Goal: Transaction & Acquisition: Purchase product/service

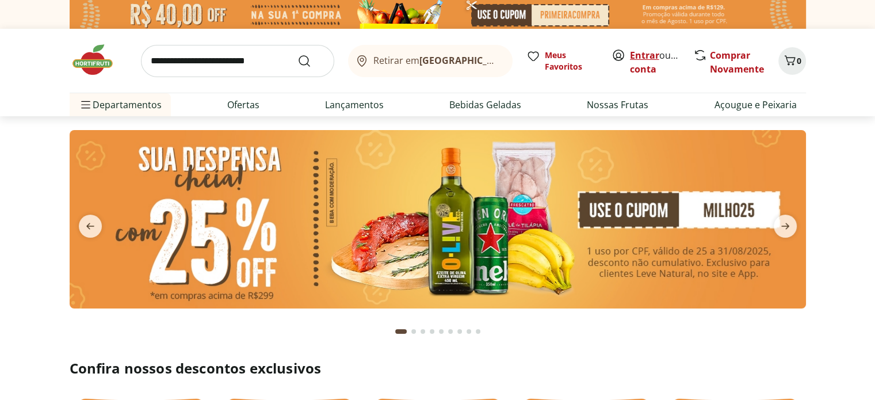
click at [649, 57] on link "Entrar" at bounding box center [644, 55] width 29 height 13
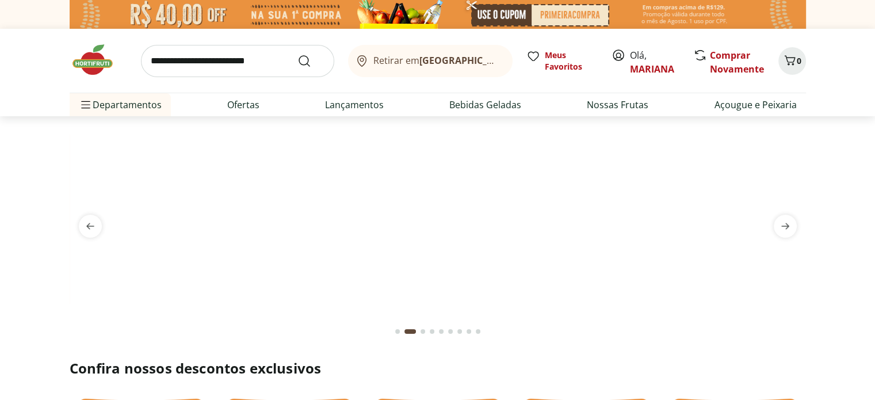
click at [189, 65] on input "search" at bounding box center [237, 61] width 193 height 32
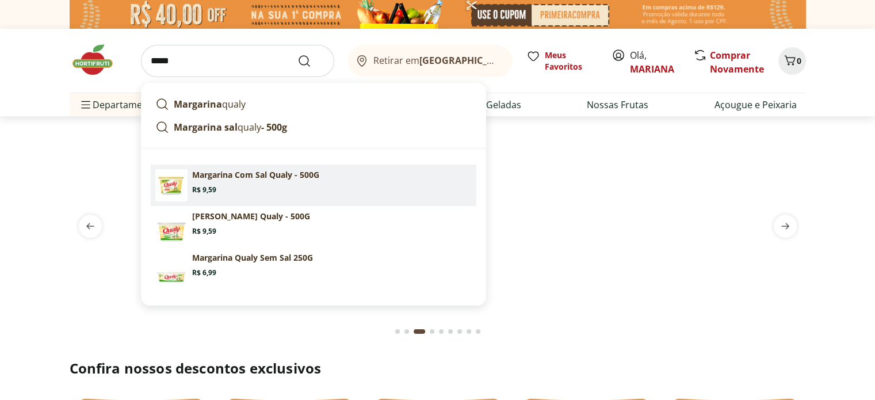
click at [216, 174] on p "Margarina Com Sal Qualy - 500G" at bounding box center [255, 175] width 127 height 12
type input "**********"
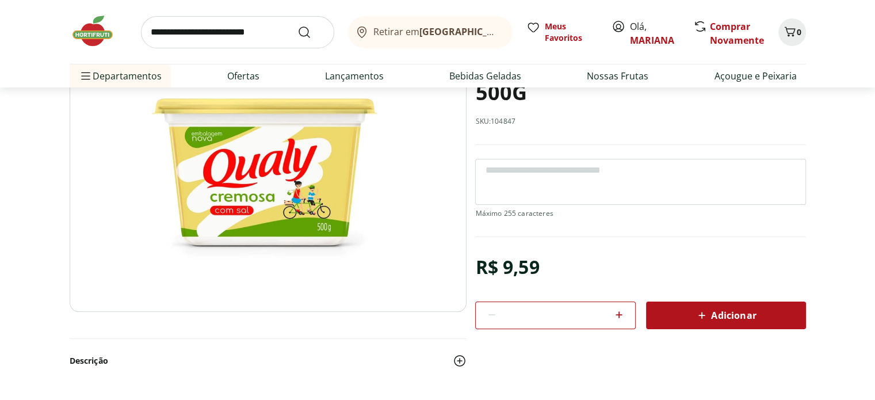
scroll to position [115, 0]
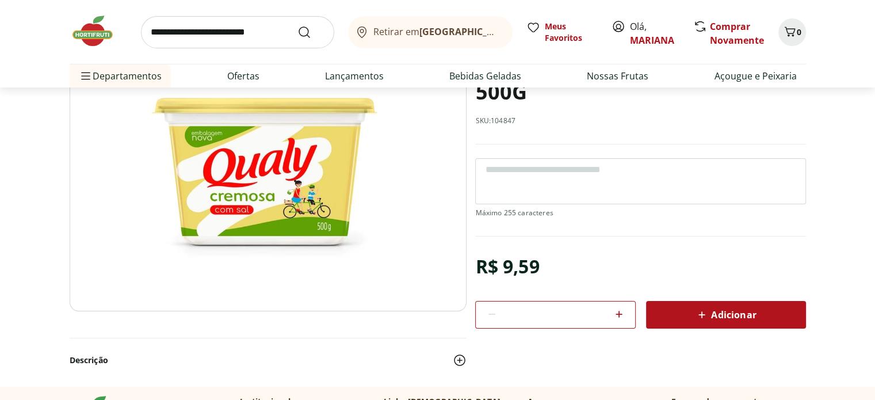
click at [739, 310] on span "Adicionar" at bounding box center [725, 315] width 61 height 14
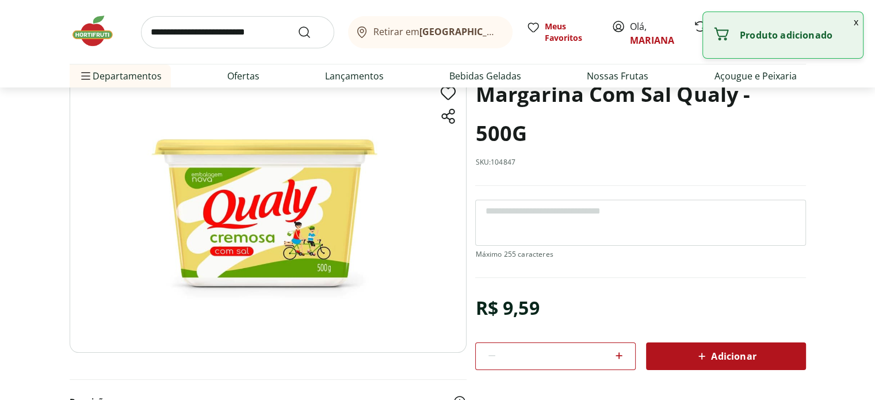
scroll to position [0, 0]
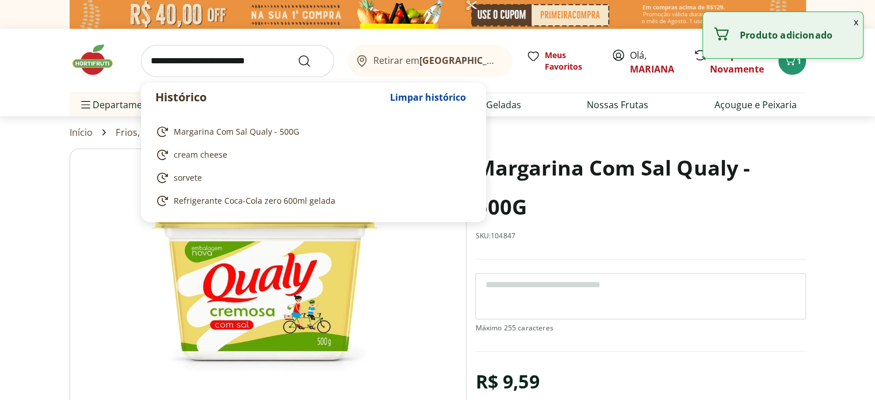
click at [216, 62] on input "search" at bounding box center [237, 61] width 193 height 32
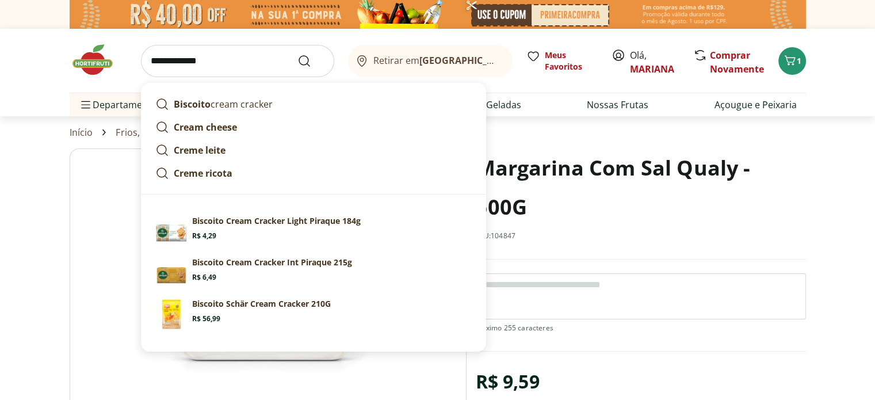
type input "**********"
click at [298, 54] on button "Submit Search" at bounding box center [312, 61] width 28 height 14
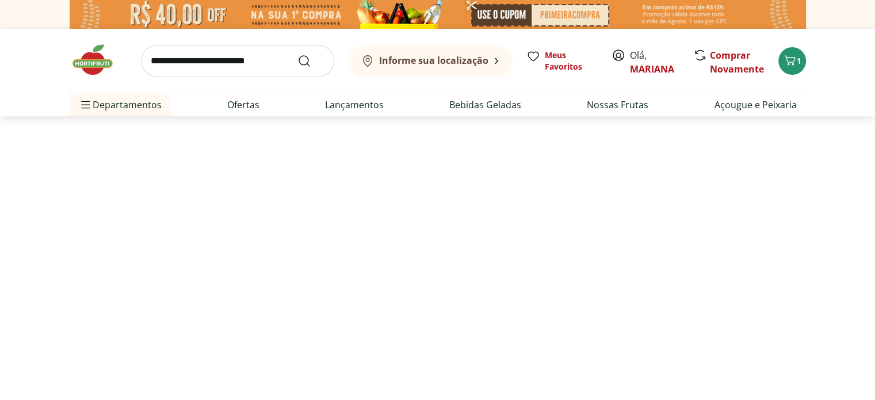
select select "**********"
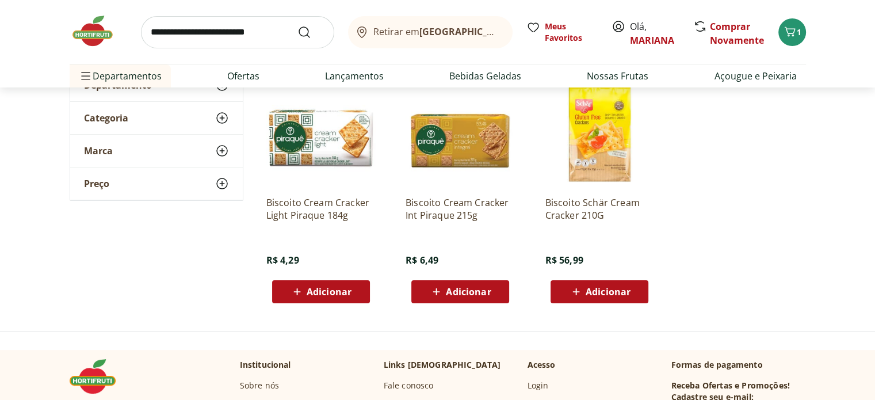
scroll to position [173, 0]
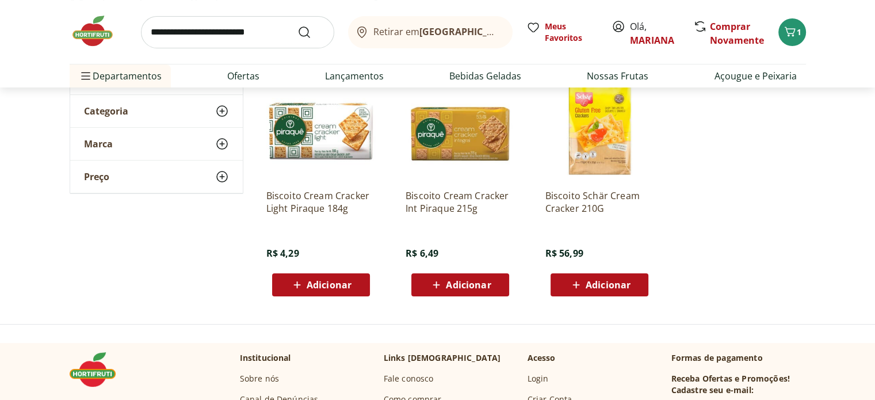
click at [430, 280] on icon at bounding box center [436, 285] width 14 height 14
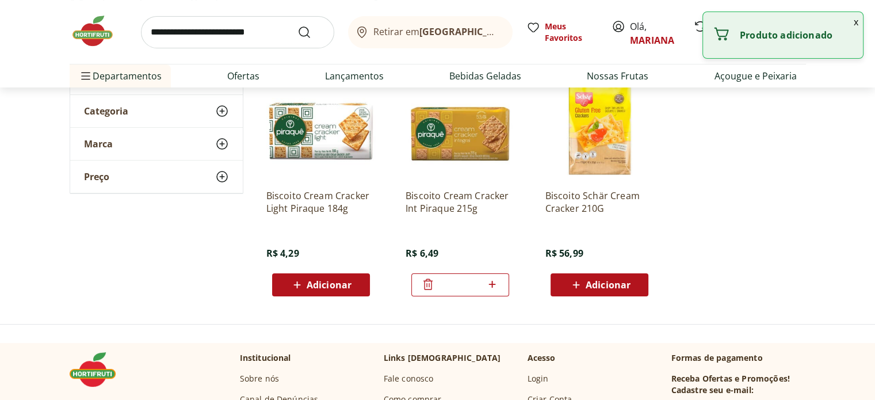
scroll to position [0, 0]
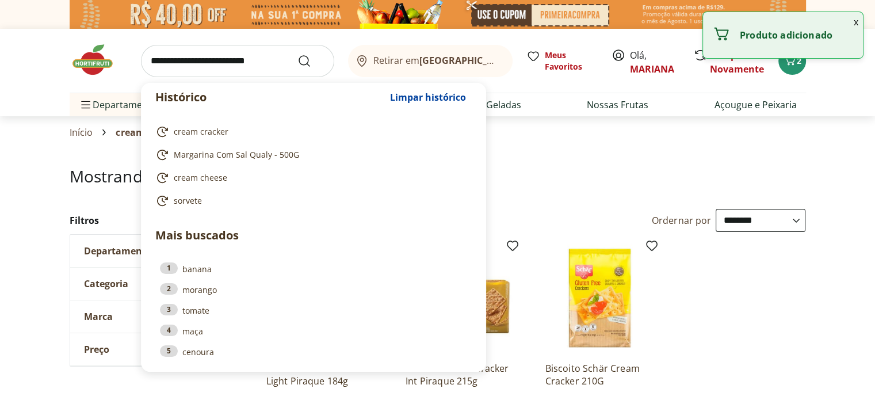
drag, startPoint x: 279, startPoint y: 60, endPoint x: 79, endPoint y: 57, distance: 199.2
click at [79, 57] on div "Histórico Limpar histórico cream cracker Margarina Com Sal Qualy - 500G cream c…" at bounding box center [438, 61] width 737 height 64
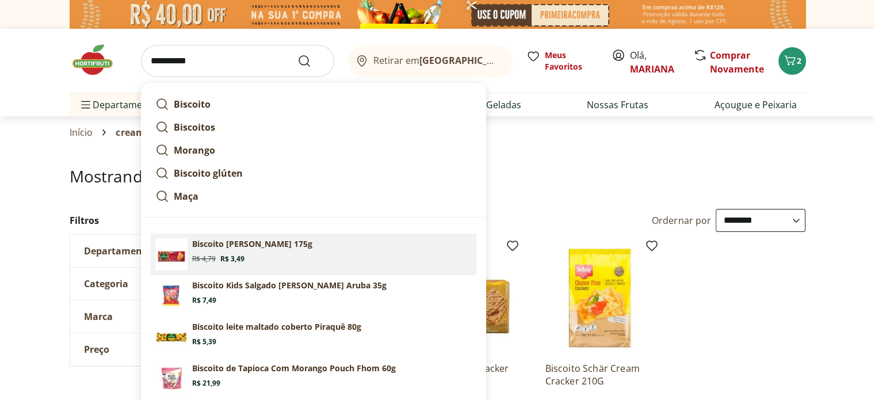
click at [220, 249] on p "Biscoito [PERSON_NAME] 175g" at bounding box center [252, 244] width 120 height 12
type input "**********"
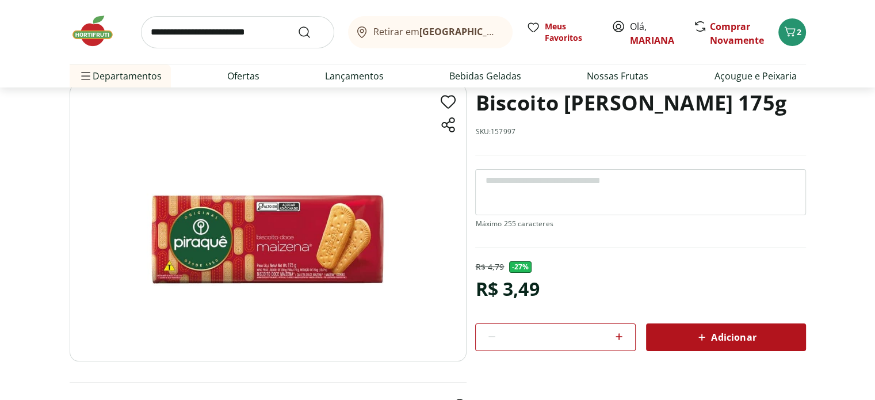
scroll to position [115, 0]
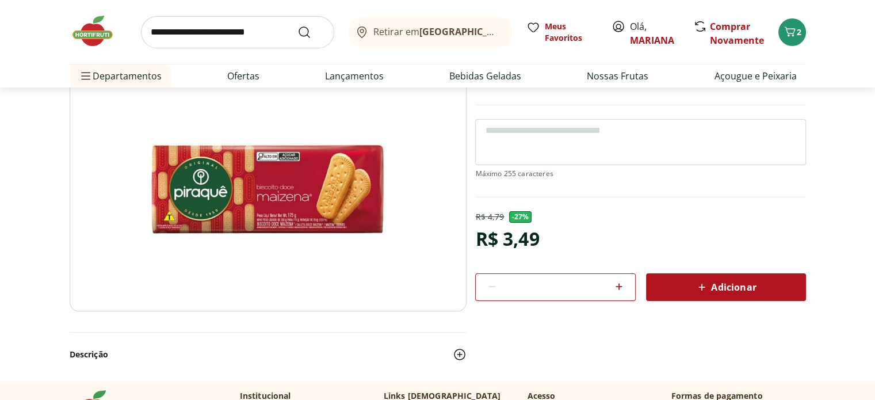
click at [703, 292] on div "Adicionar" at bounding box center [727, 287] width 142 height 21
click at [618, 286] on icon at bounding box center [619, 287] width 14 height 14
type input "*"
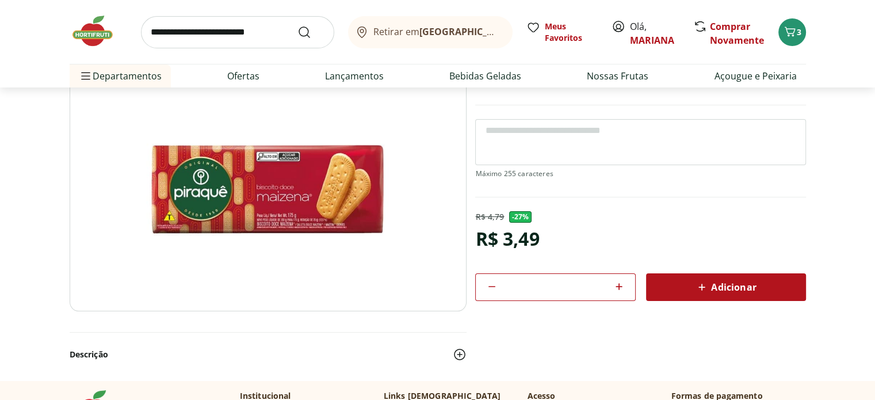
click at [237, 120] on img at bounding box center [268, 172] width 397 height 278
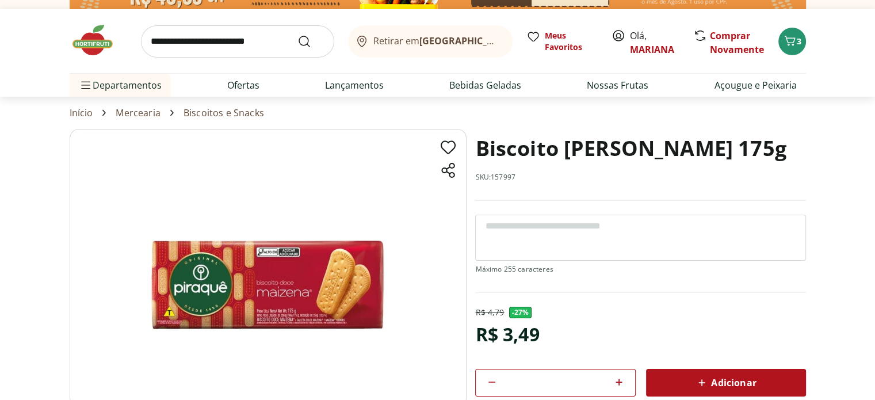
scroll to position [0, 0]
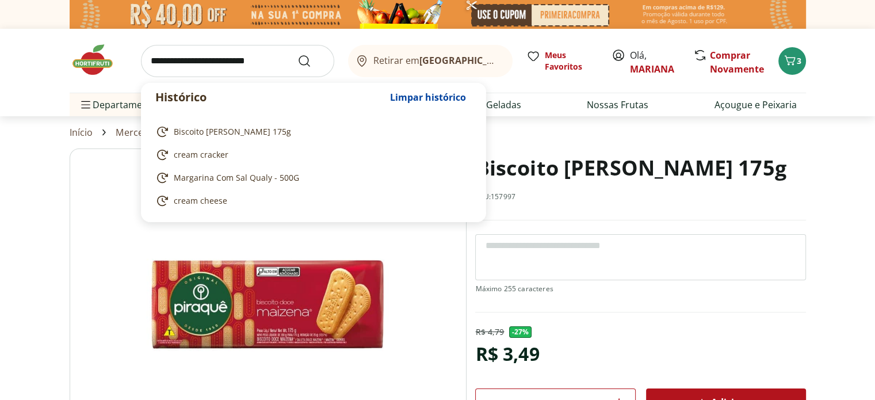
click at [248, 71] on input "search" at bounding box center [237, 61] width 193 height 32
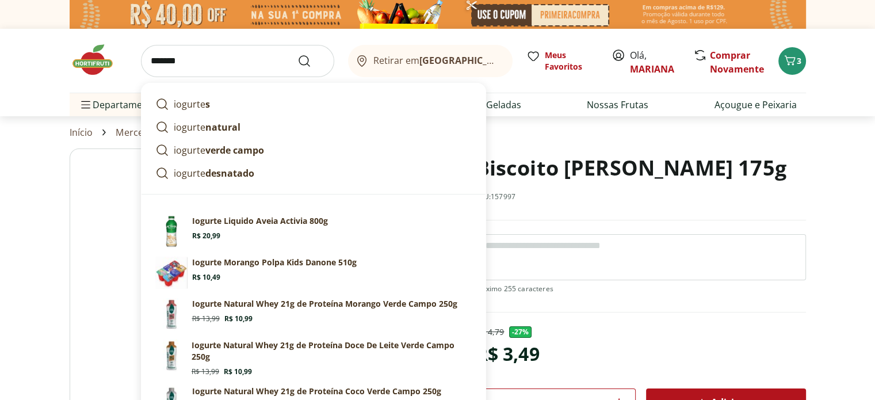
type input "*******"
click at [298, 54] on button "Submit Search" at bounding box center [312, 61] width 28 height 14
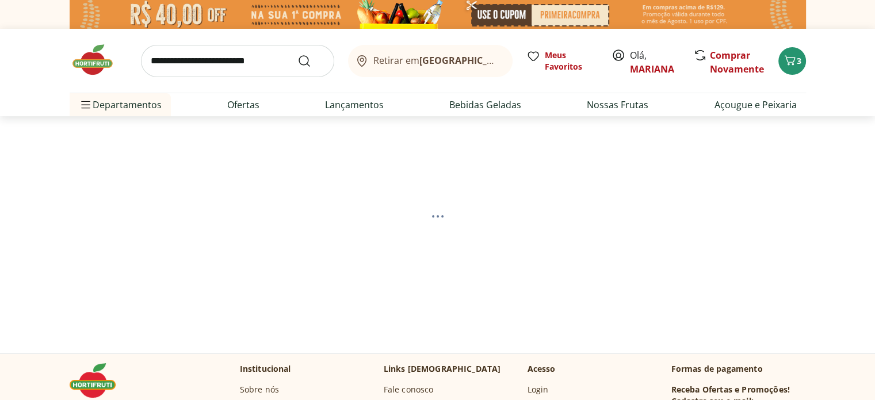
select select "**********"
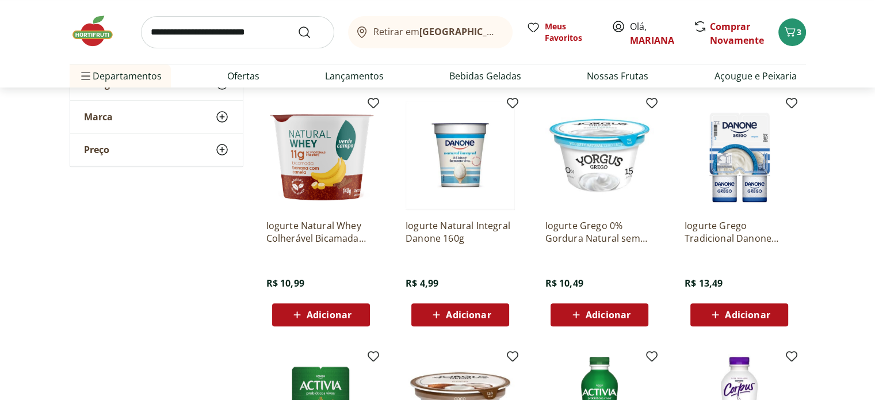
scroll to position [288, 0]
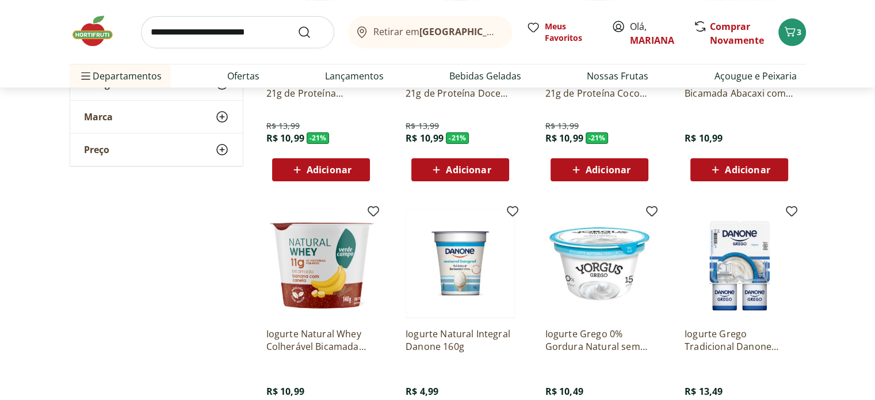
click at [218, 32] on input "search" at bounding box center [237, 32] width 193 height 32
click at [113, 260] on div "**********" at bounding box center [438, 339] width 737 height 836
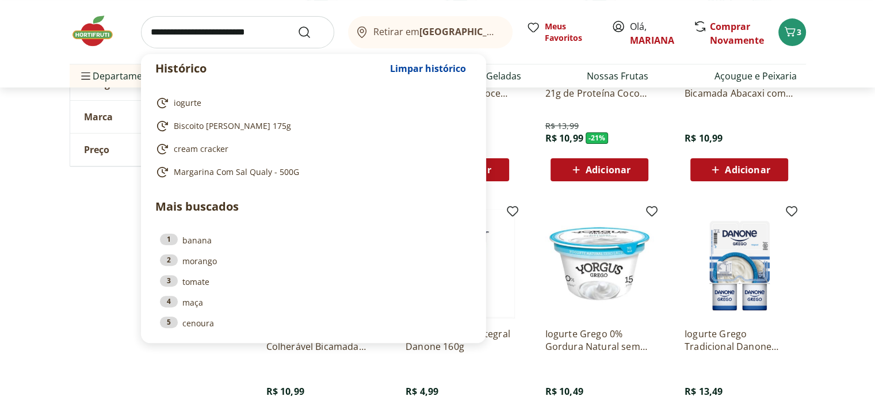
click at [181, 30] on input "search" at bounding box center [237, 32] width 193 height 32
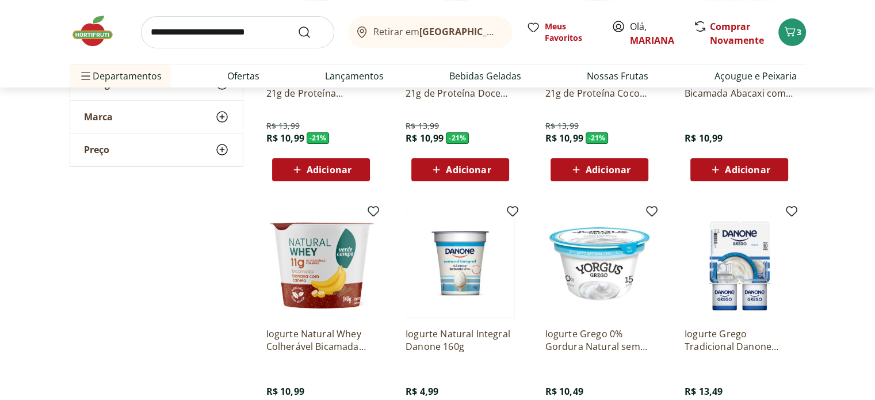
click at [122, 309] on div "**********" at bounding box center [438, 339] width 737 height 836
click at [256, 29] on input "search" at bounding box center [237, 32] width 193 height 32
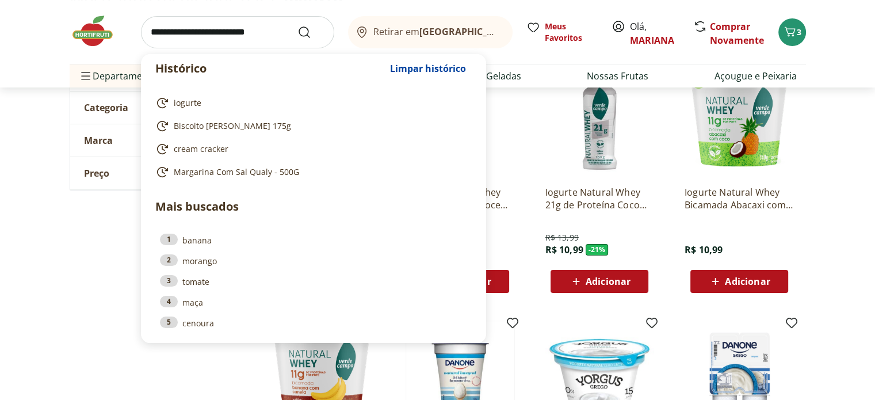
scroll to position [173, 0]
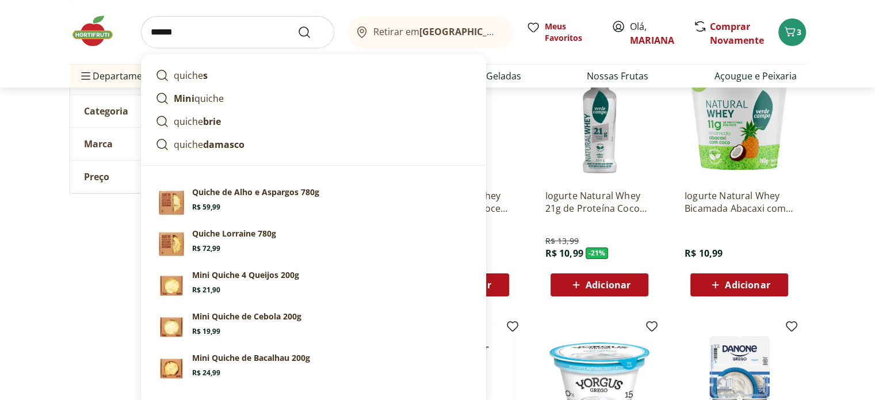
type input "******"
click at [298, 25] on button "Submit Search" at bounding box center [312, 32] width 28 height 14
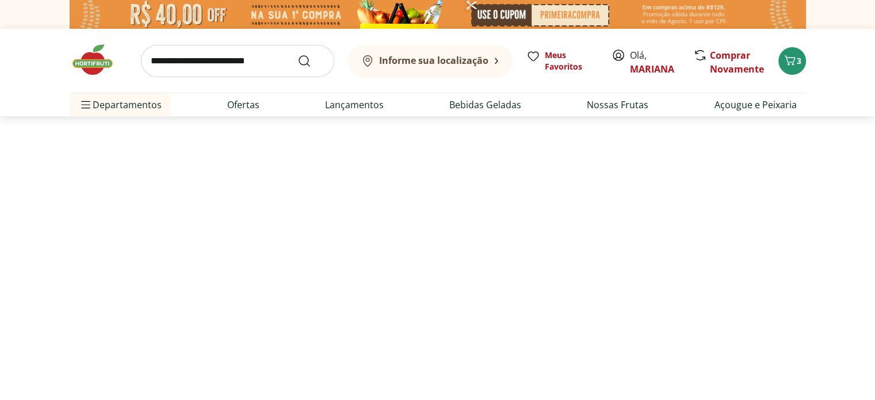
select select "**********"
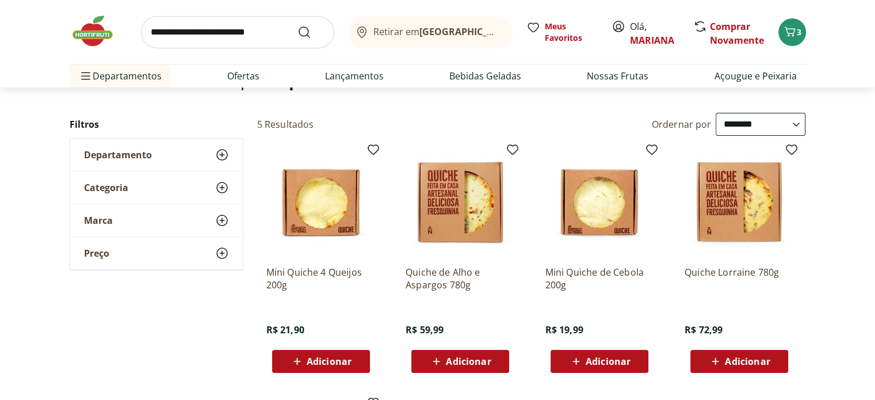
scroll to position [115, 0]
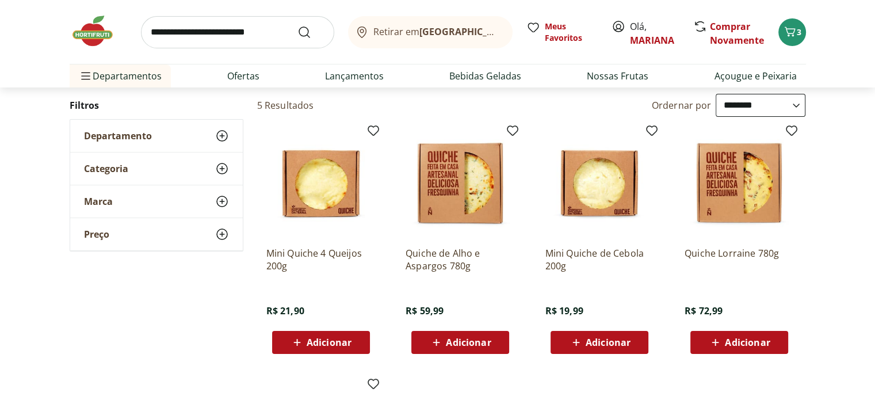
click at [436, 344] on icon at bounding box center [436, 342] width 7 height 7
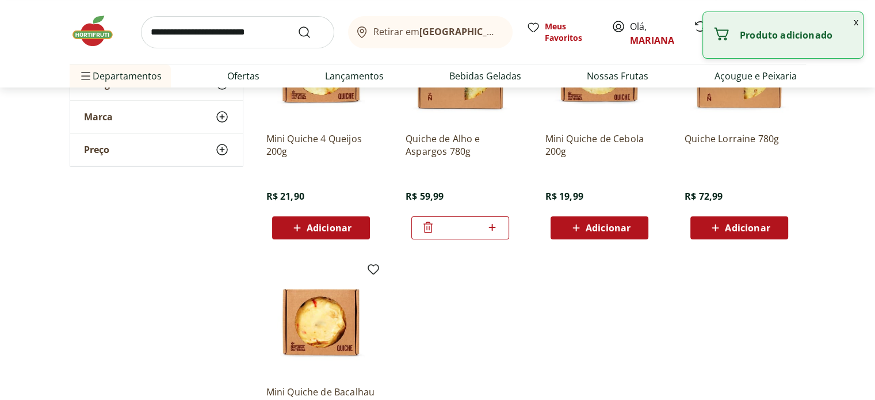
scroll to position [230, 0]
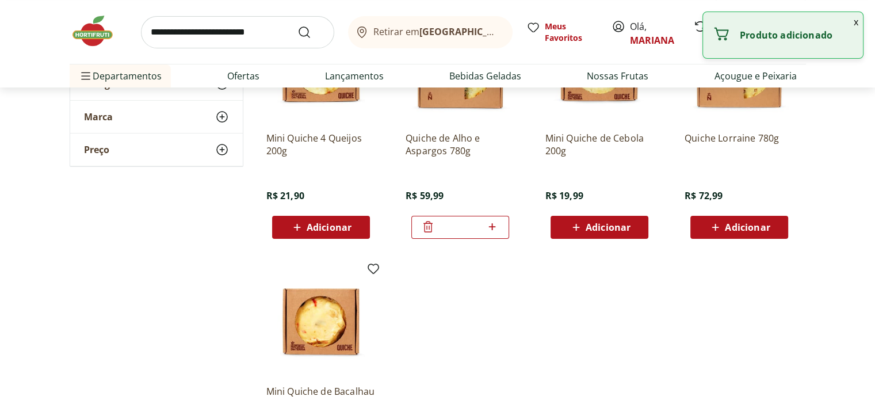
click at [292, 228] on icon at bounding box center [297, 227] width 14 height 14
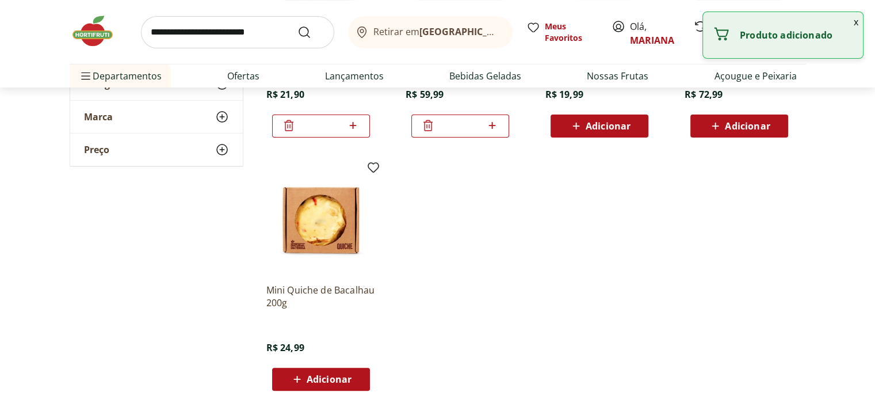
scroll to position [345, 0]
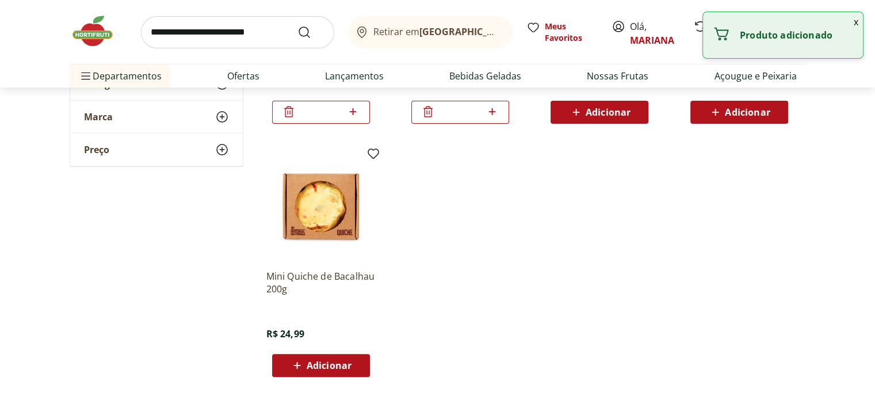
click at [355, 108] on icon at bounding box center [353, 112] width 14 height 14
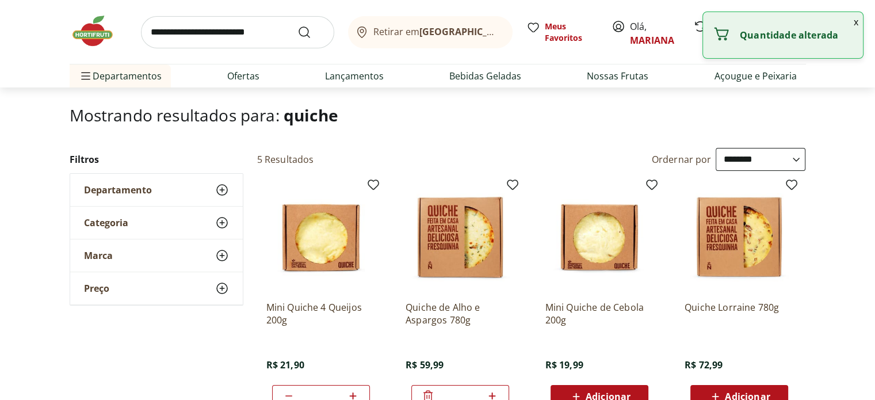
scroll to position [58, 0]
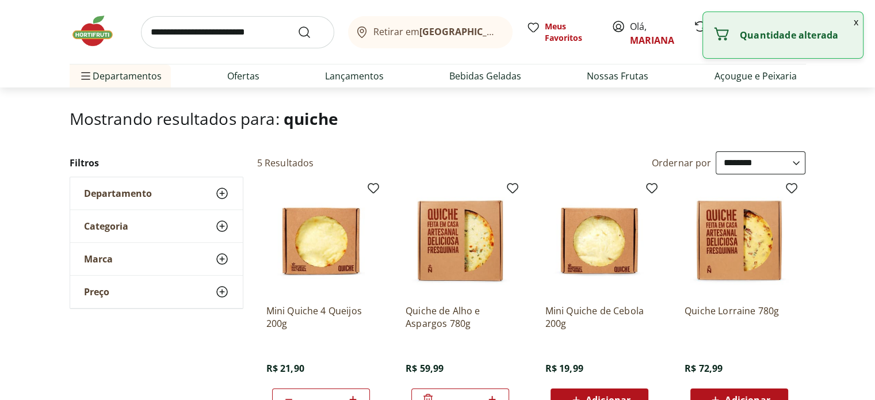
type input "*"
click at [238, 32] on input "search" at bounding box center [237, 32] width 193 height 32
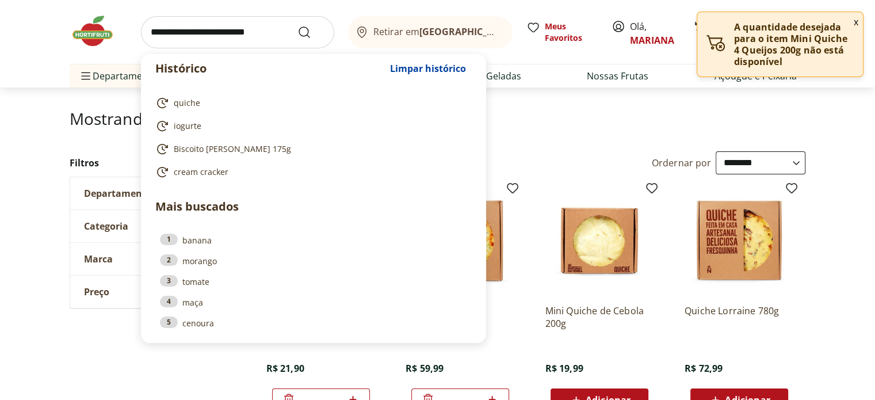
click at [628, 133] on header "Mostrando resultados para: quiche" at bounding box center [438, 129] width 737 height 41
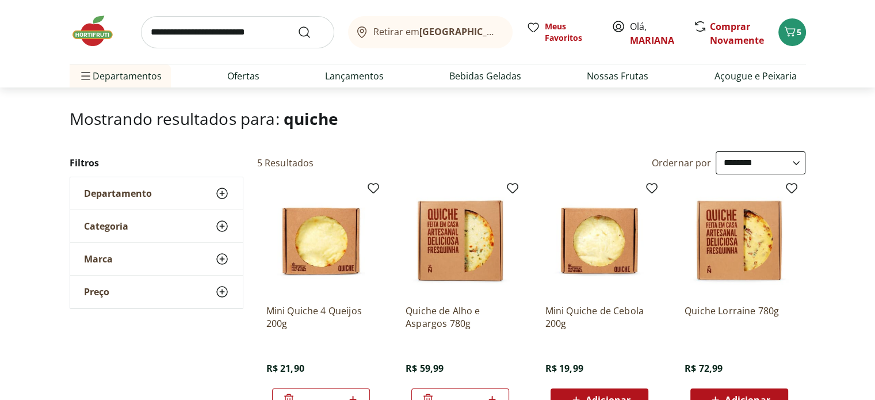
click at [203, 29] on input "search" at bounding box center [237, 32] width 193 height 32
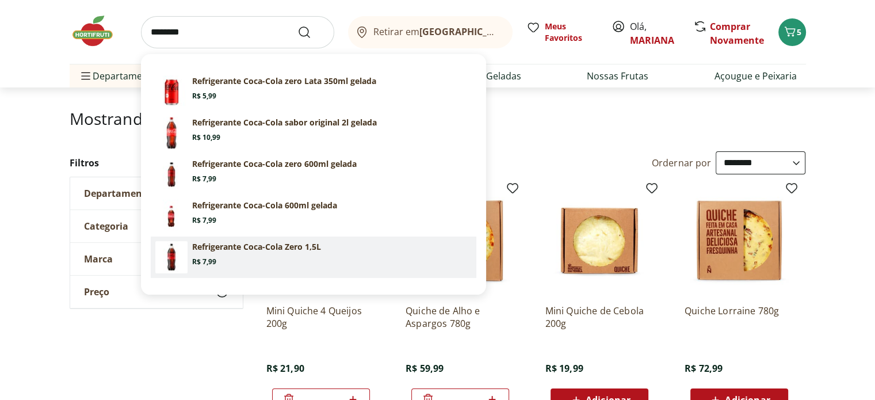
click at [227, 252] on p "Refrigerante Coca-Cola Zero 1,5L" at bounding box center [256, 247] width 129 height 12
type input "**********"
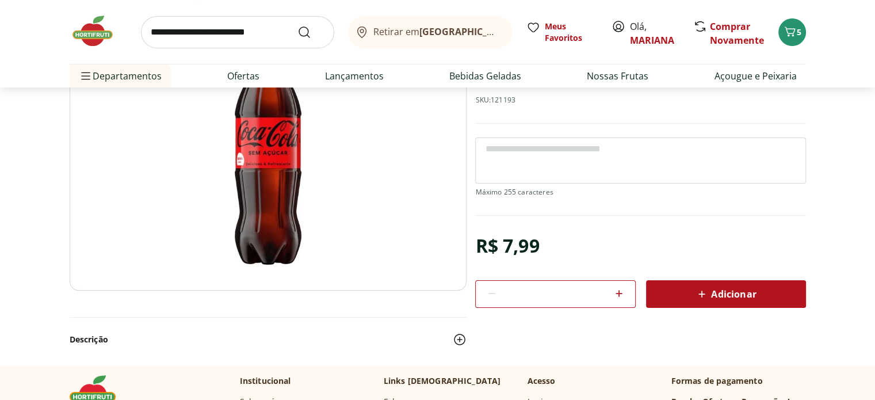
scroll to position [230, 0]
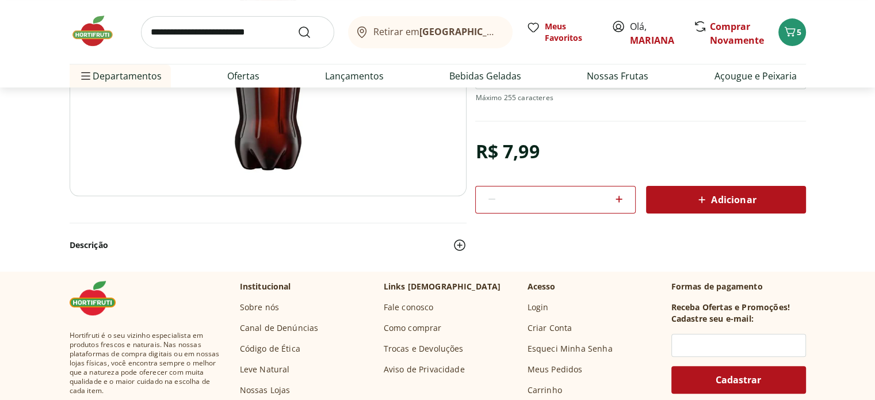
click at [621, 202] on icon at bounding box center [619, 199] width 14 height 14
type input "*"
click at [702, 193] on icon at bounding box center [702, 200] width 14 height 14
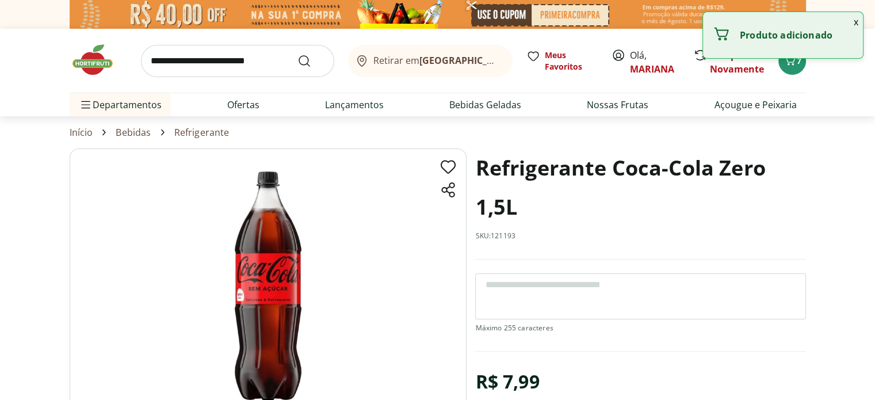
scroll to position [0, 0]
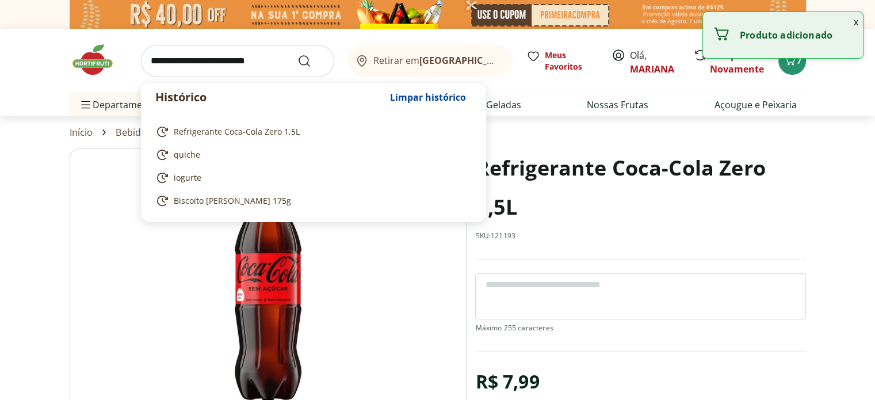
click at [250, 57] on input "search" at bounding box center [237, 61] width 193 height 32
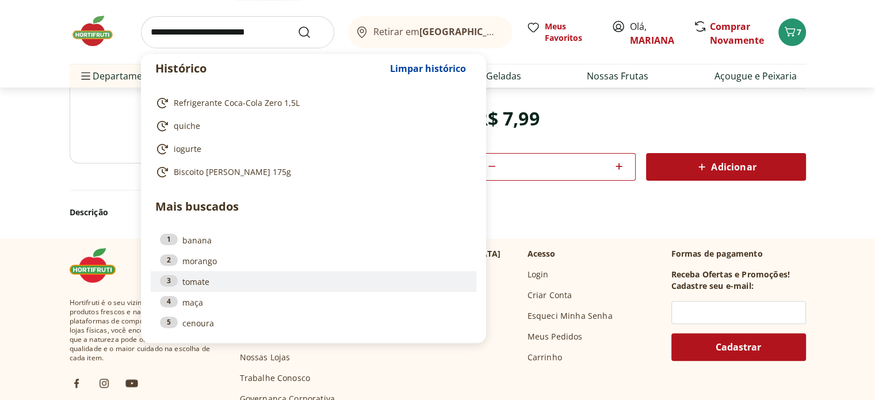
scroll to position [288, 0]
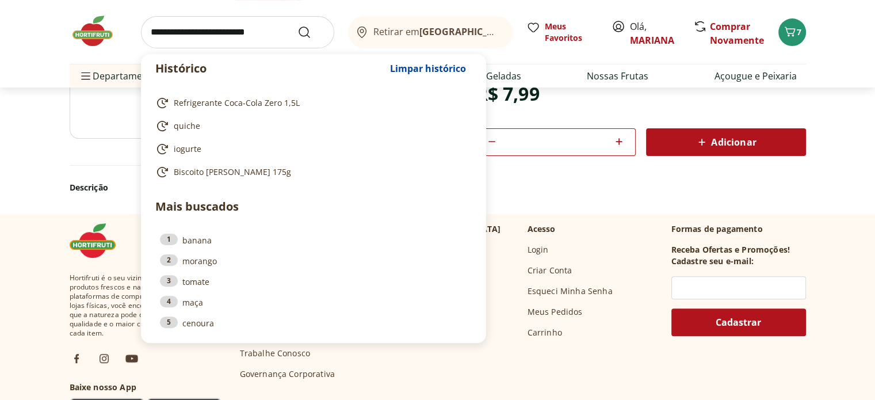
click at [549, 196] on div "Descrição" at bounding box center [438, 182] width 737 height 35
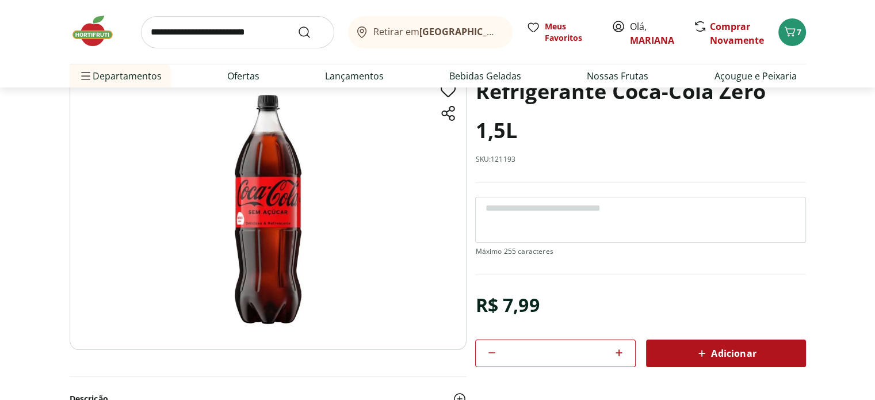
scroll to position [0, 0]
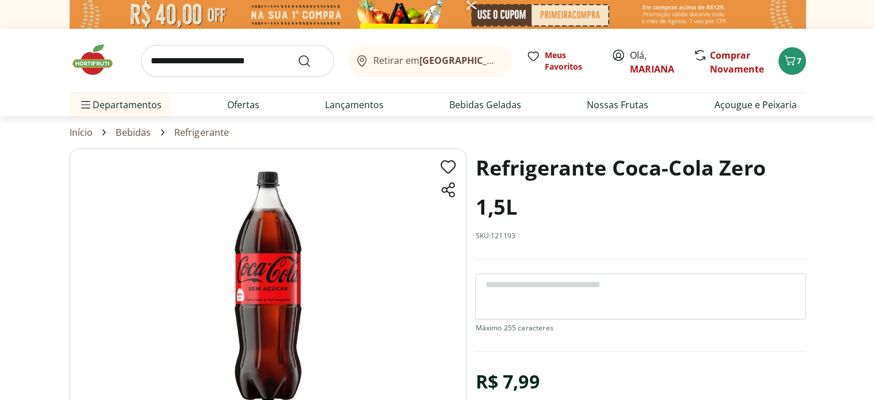
click at [177, 68] on input "search" at bounding box center [237, 61] width 193 height 32
type input "*******"
click at [298, 54] on button "Submit Search" at bounding box center [312, 61] width 28 height 14
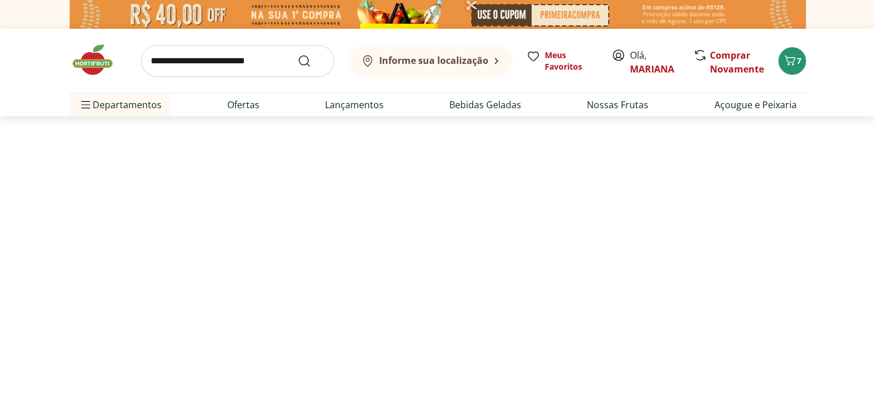
select select "**********"
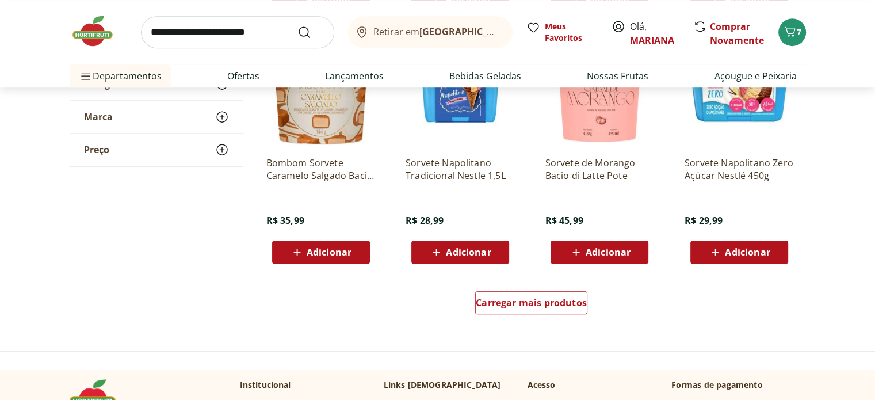
scroll to position [691, 0]
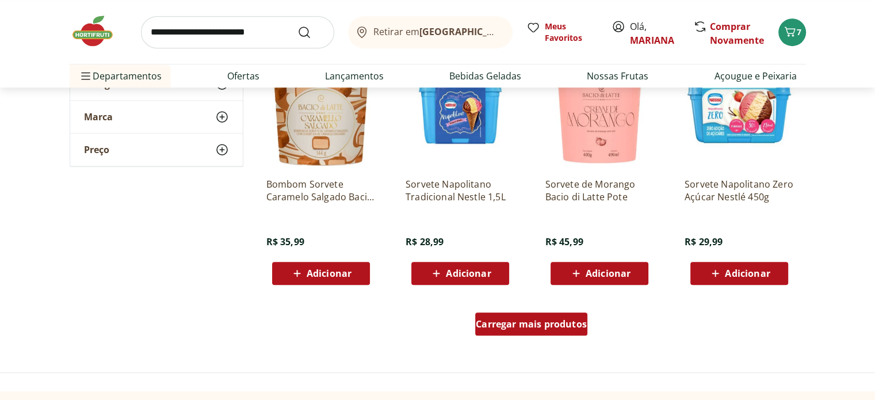
click at [503, 319] on span "Carregar mais produtos" at bounding box center [531, 323] width 111 height 9
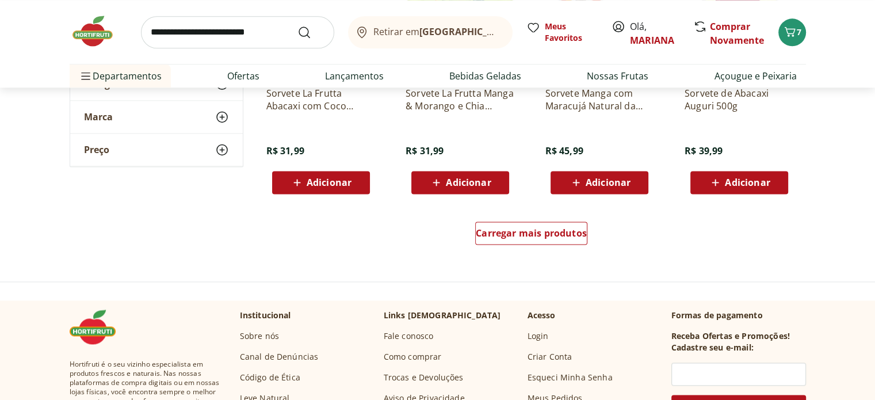
scroll to position [1554, 0]
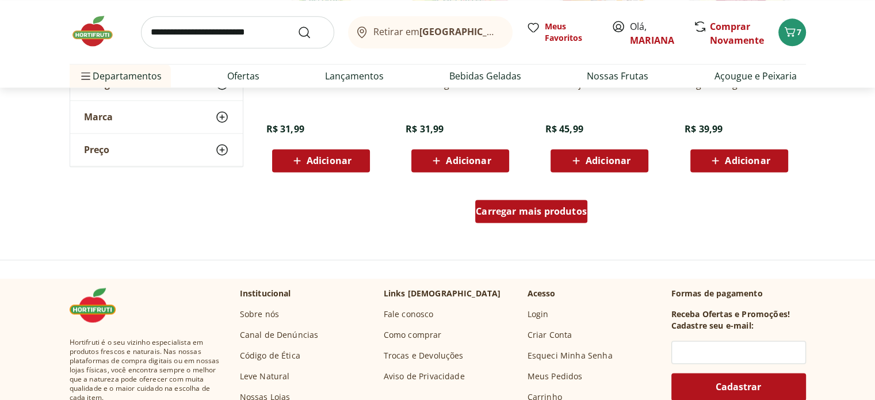
click at [511, 211] on span "Carregar mais produtos" at bounding box center [531, 211] width 111 height 9
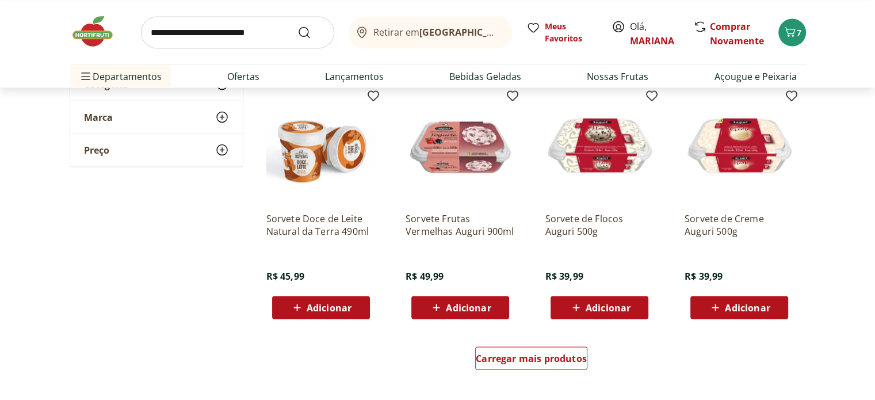
scroll to position [2187, 0]
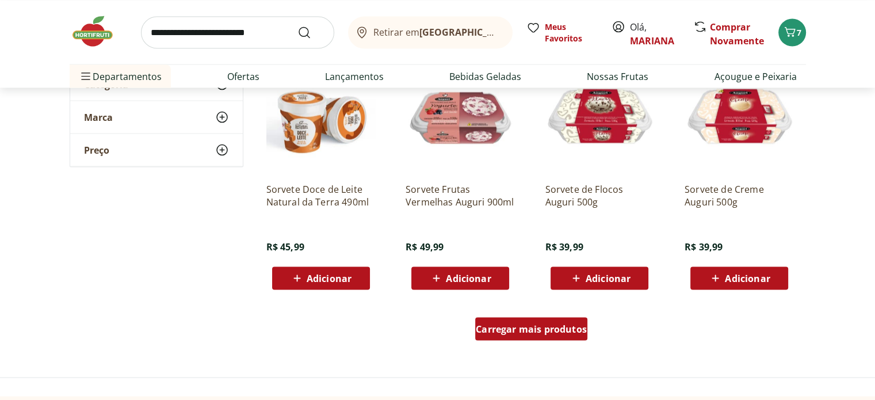
click at [513, 321] on div "Carregar mais produtos" at bounding box center [531, 328] width 112 height 23
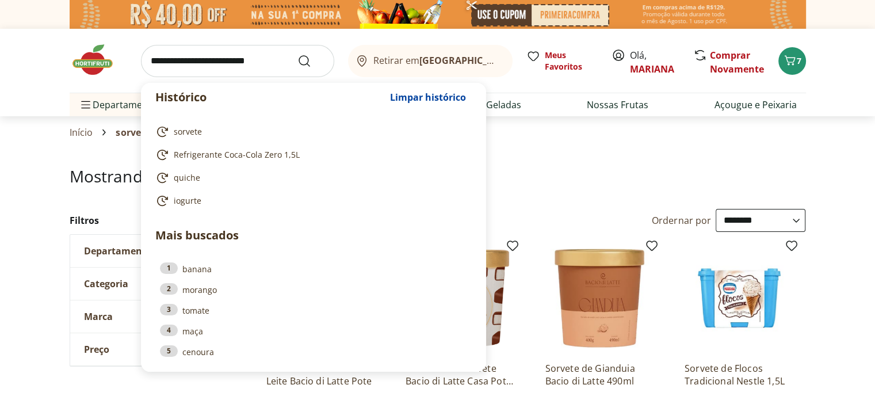
click at [255, 60] on input "search" at bounding box center [237, 61] width 193 height 32
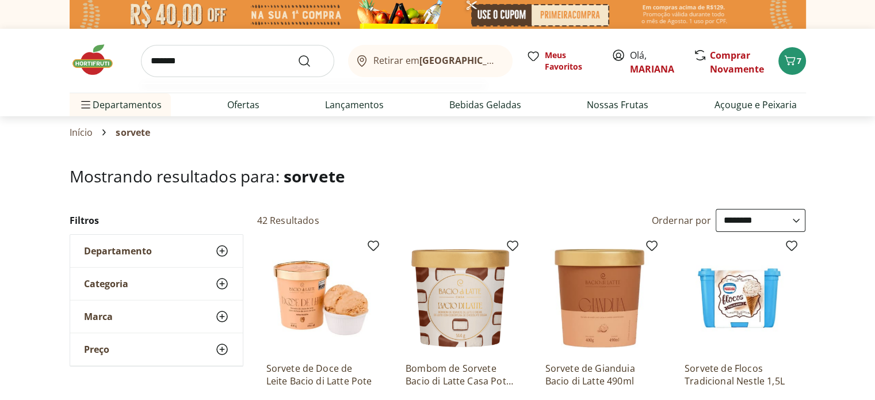
type input "*******"
click at [298, 54] on button "Submit Search" at bounding box center [312, 61] width 28 height 14
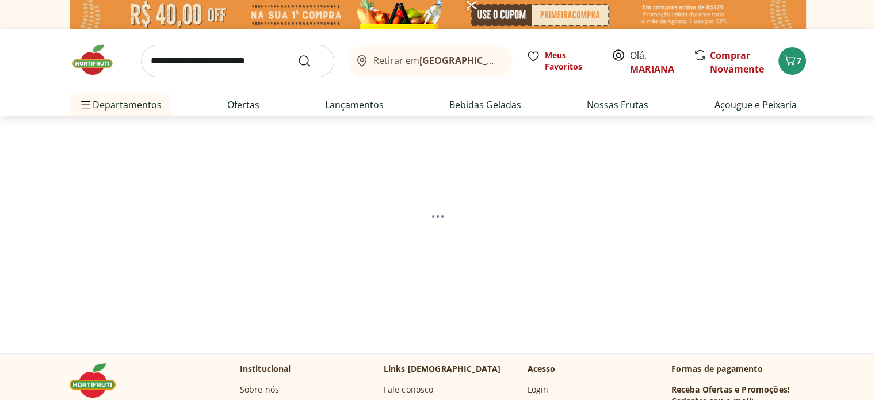
select select "**********"
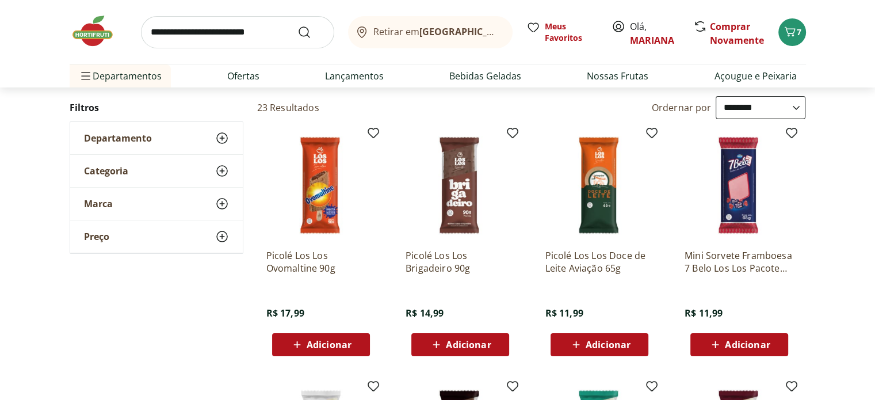
scroll to position [115, 0]
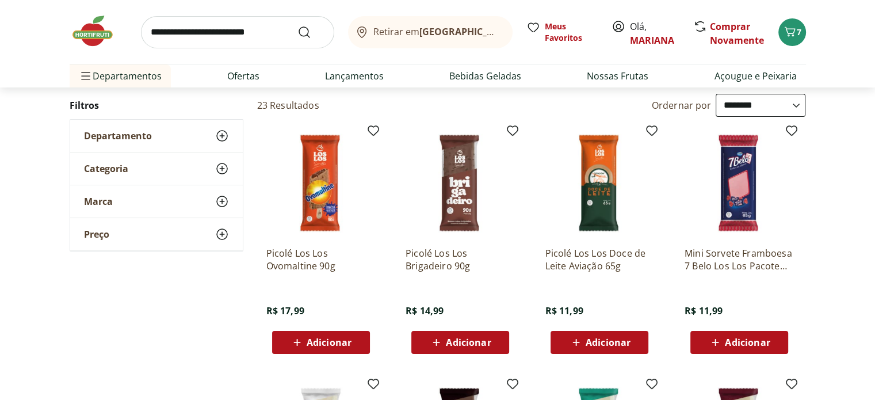
click at [578, 343] on icon at bounding box center [576, 343] width 14 height 14
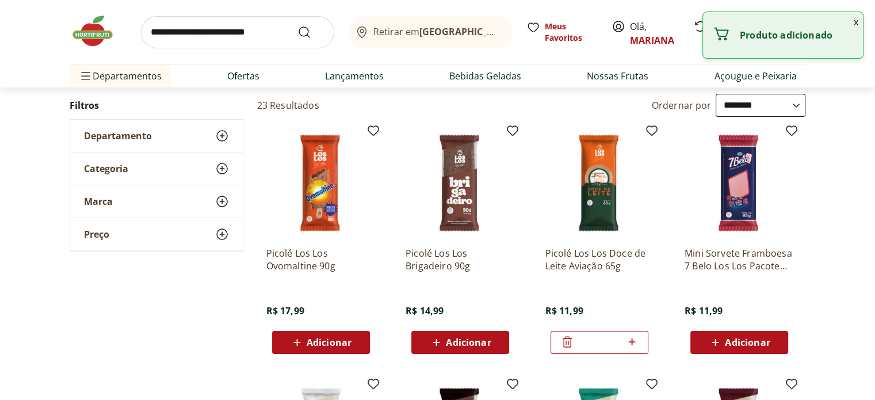
click at [635, 340] on icon at bounding box center [632, 342] width 14 height 14
type input "*"
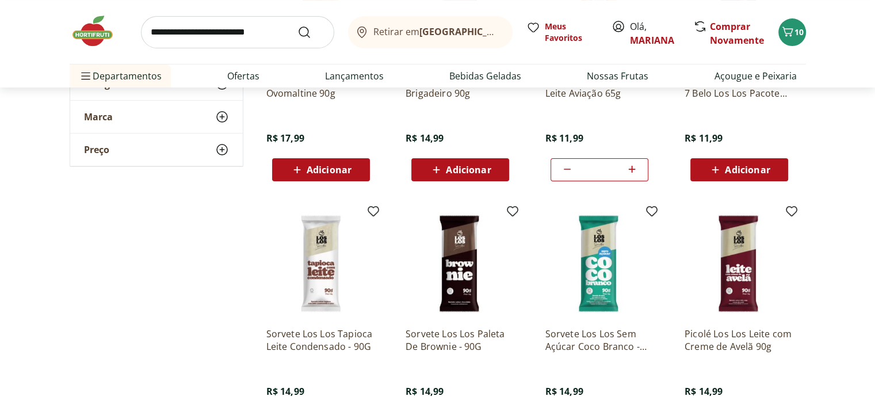
scroll to position [345, 0]
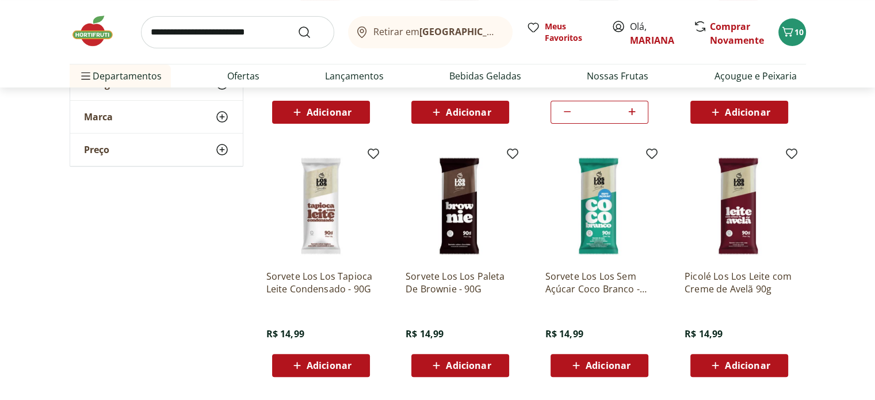
click at [710, 369] on icon at bounding box center [715, 366] width 14 height 14
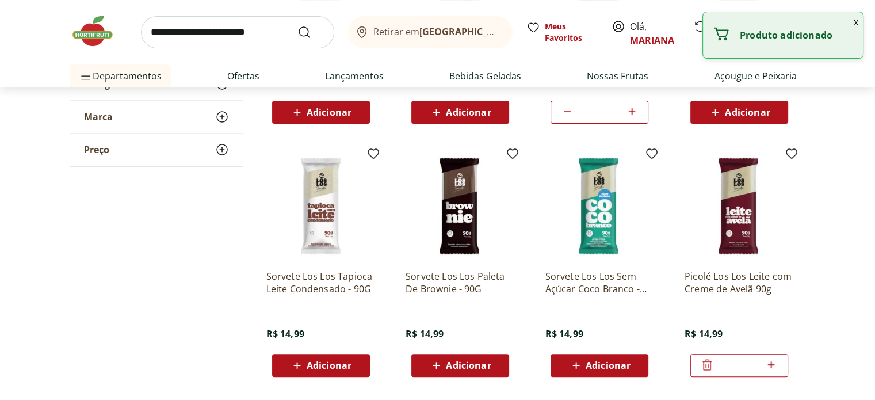
click at [710, 368] on icon at bounding box center [707, 365] width 14 height 14
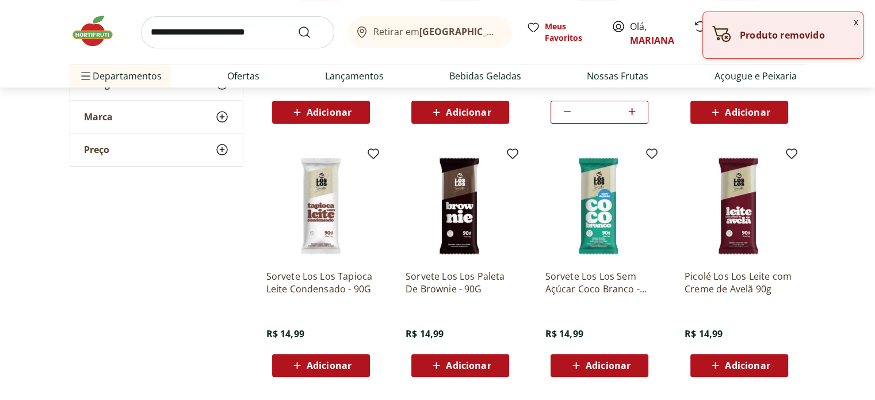
click at [710, 368] on icon at bounding box center [715, 366] width 14 height 14
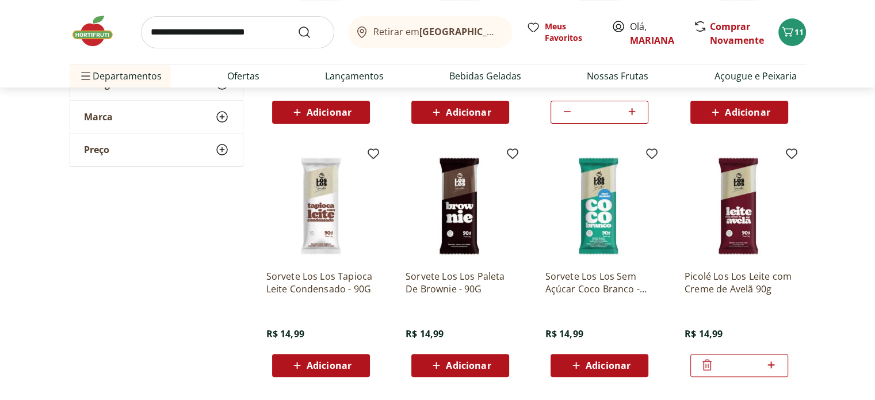
click at [774, 364] on icon at bounding box center [771, 364] width 7 height 7
type input "*"
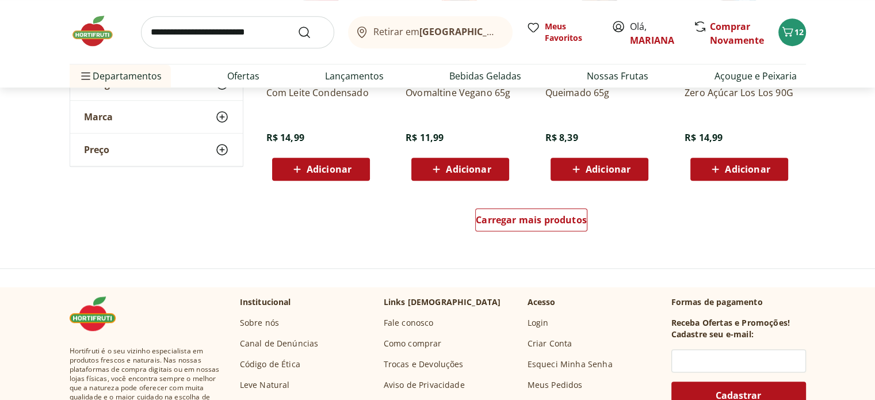
scroll to position [806, 0]
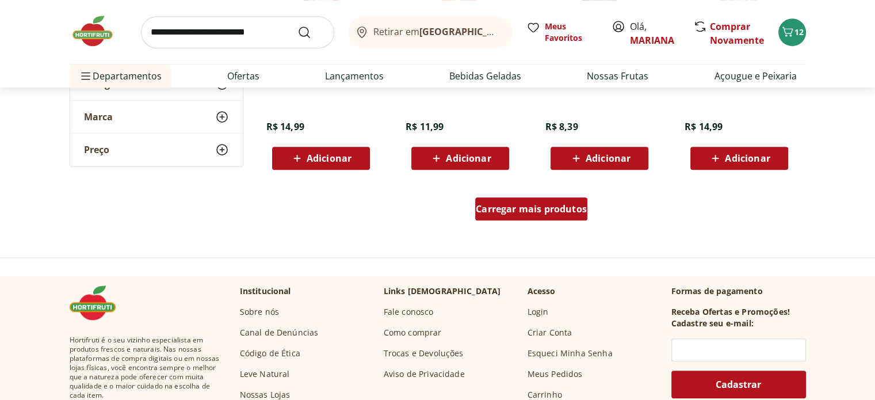
click at [524, 212] on span "Carregar mais produtos" at bounding box center [531, 208] width 111 height 9
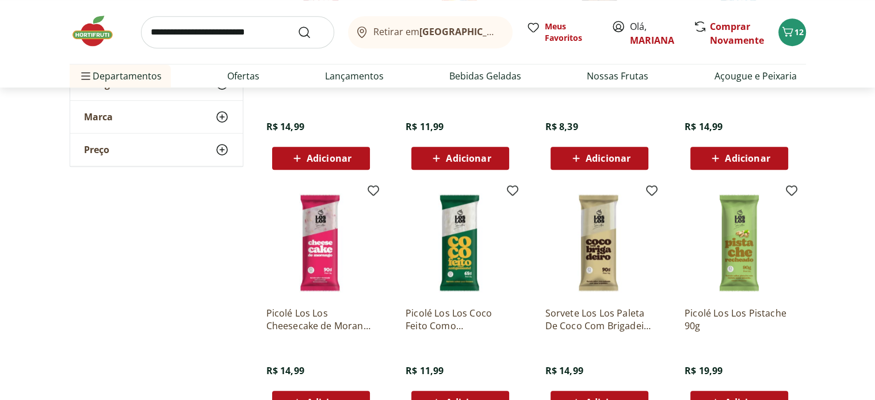
scroll to position [863, 0]
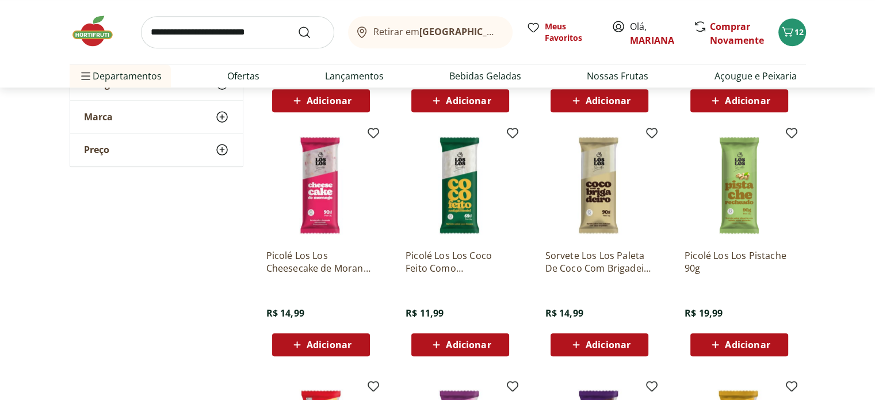
click at [718, 342] on icon at bounding box center [715, 345] width 14 height 14
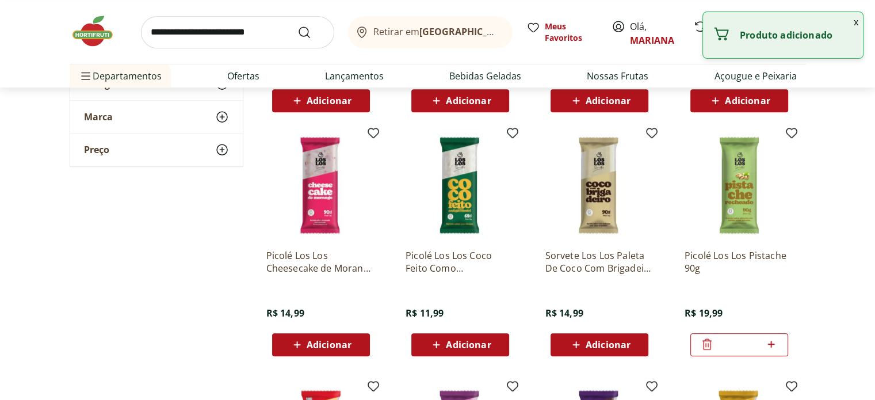
click at [774, 346] on icon at bounding box center [771, 344] width 14 height 14
click at [773, 346] on icon at bounding box center [771, 344] width 14 height 14
type input "*"
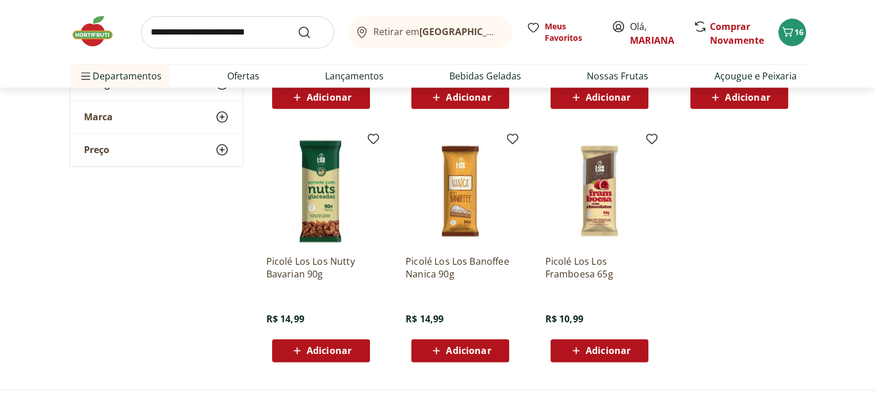
scroll to position [1381, 0]
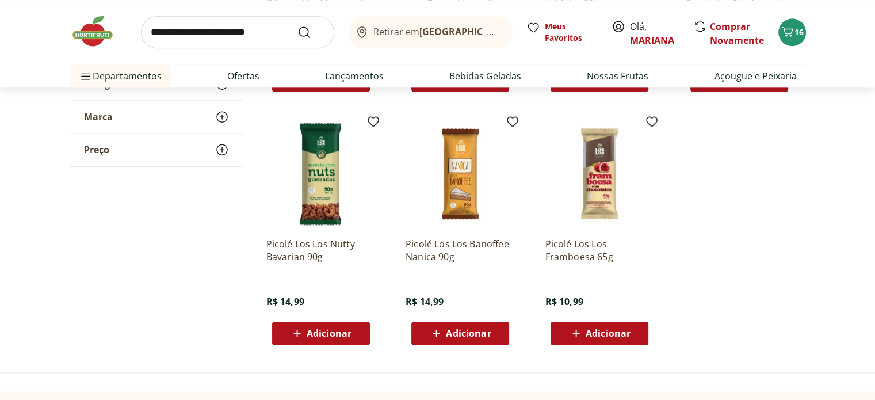
click at [436, 329] on icon at bounding box center [436, 333] width 14 height 14
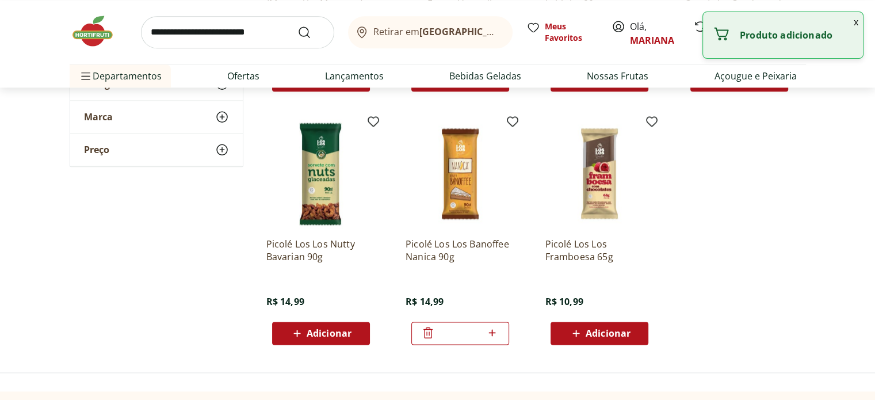
click at [490, 331] on icon at bounding box center [492, 333] width 14 height 14
type input "*"
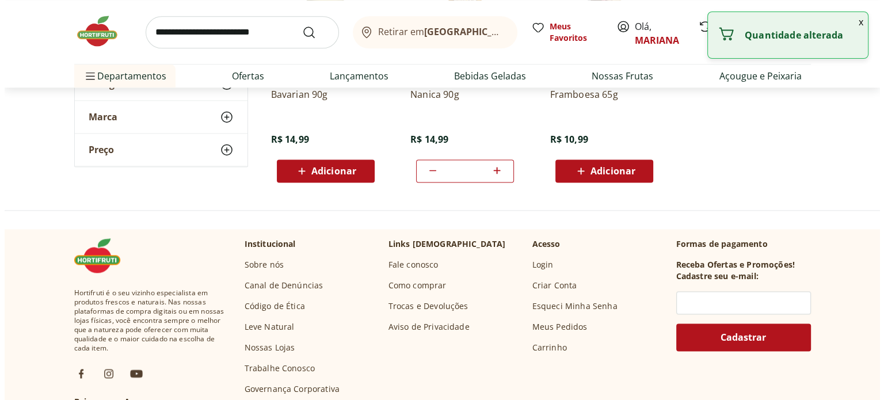
scroll to position [1554, 0]
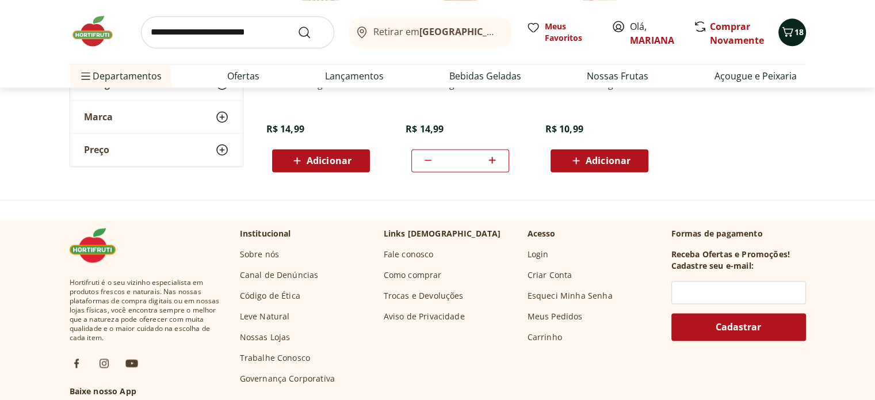
click at [795, 35] on span "18" at bounding box center [799, 31] width 9 height 11
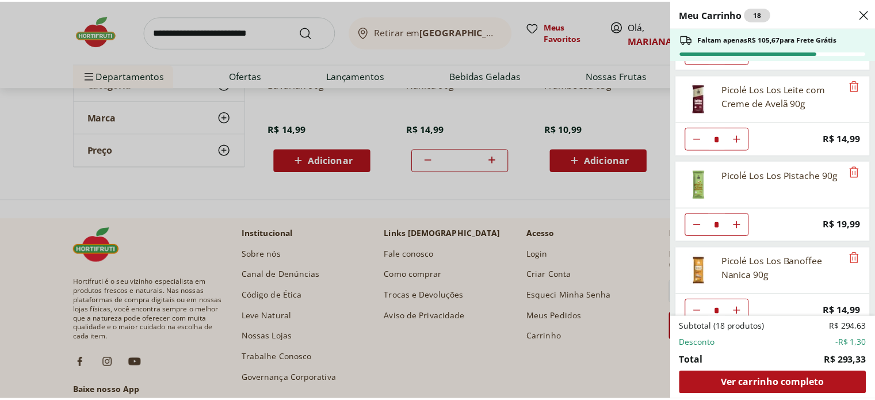
scroll to position [603, 0]
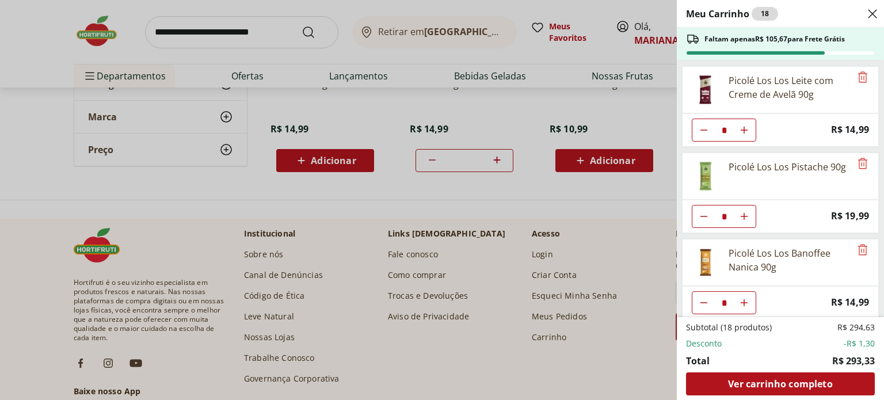
click at [477, 365] on div "Meu Carrinho 18 Faltam apenas R$ 105,67 para Frete Grátis Margarina Com Sal Qua…" at bounding box center [442, 200] width 884 height 400
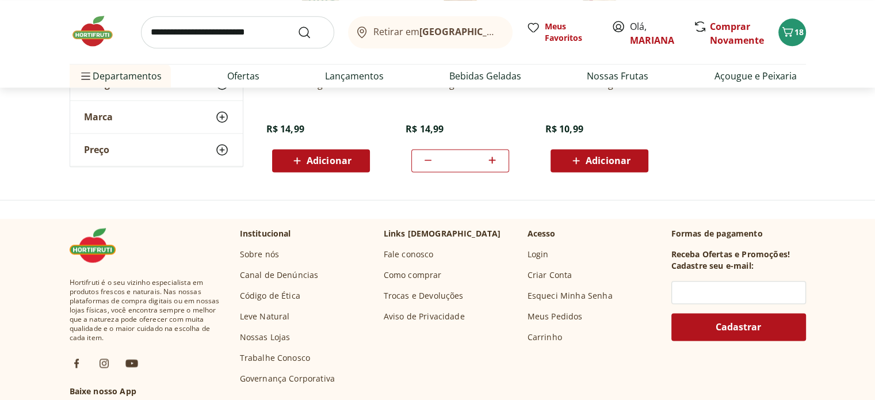
click at [219, 38] on input "search" at bounding box center [237, 32] width 193 height 32
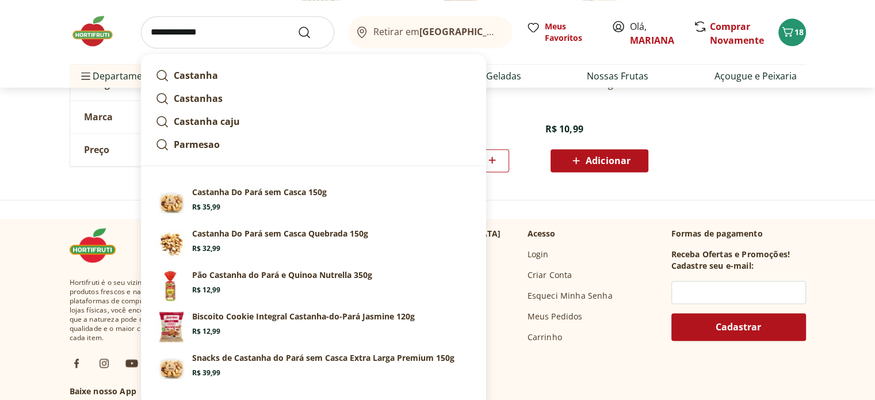
type input "**********"
click at [298, 25] on button "Submit Search" at bounding box center [312, 32] width 28 height 14
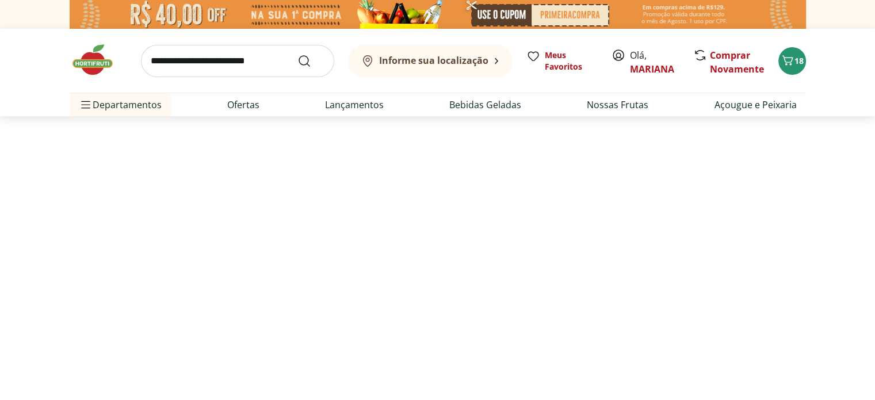
select select "**********"
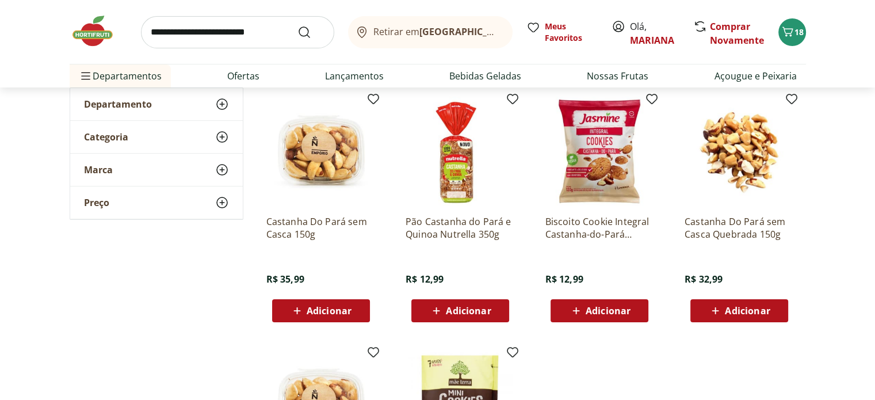
scroll to position [173, 0]
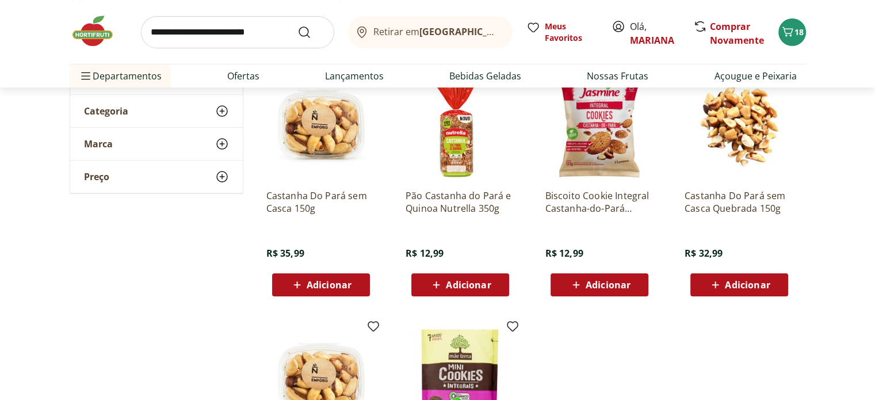
click at [337, 285] on span "Adicionar" at bounding box center [329, 284] width 45 height 9
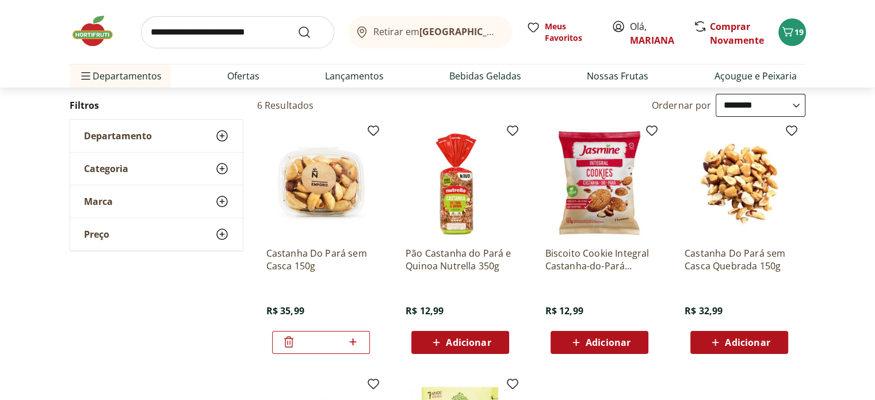
scroll to position [288, 0]
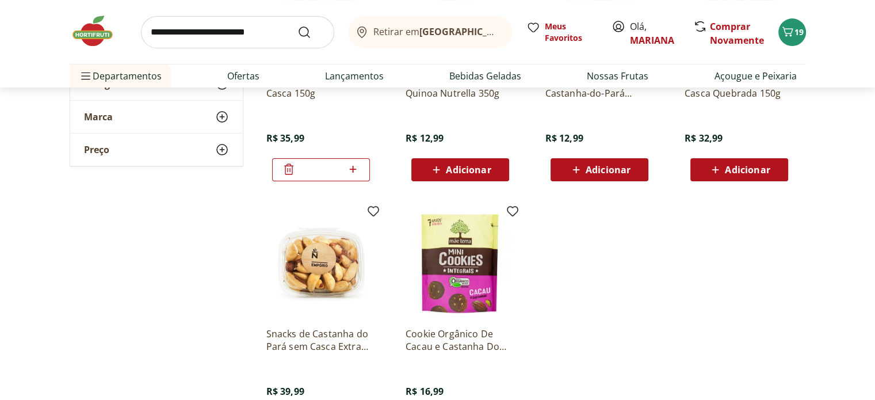
click at [326, 335] on p "Snacks de Castanha do Pará sem Casca Extra Larga Premium 150g" at bounding box center [320, 339] width 109 height 25
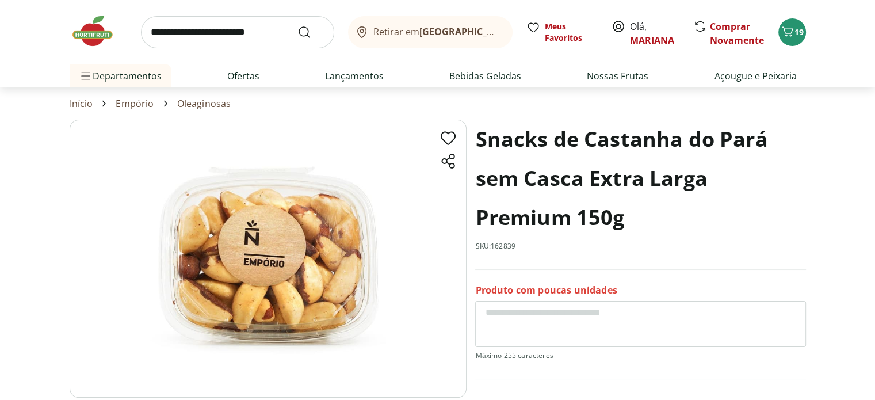
scroll to position [173, 0]
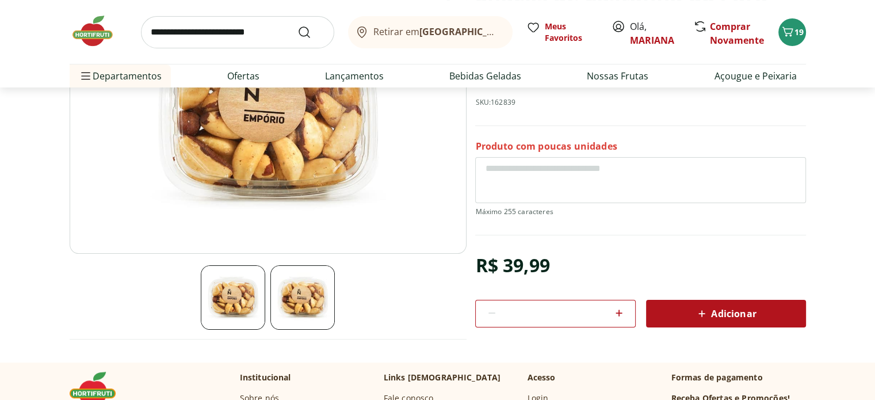
click at [737, 314] on span "Adicionar" at bounding box center [725, 314] width 61 height 14
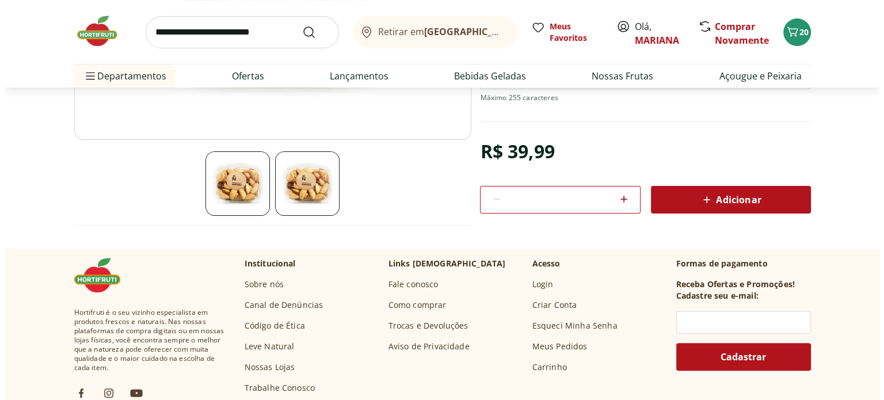
scroll to position [288, 0]
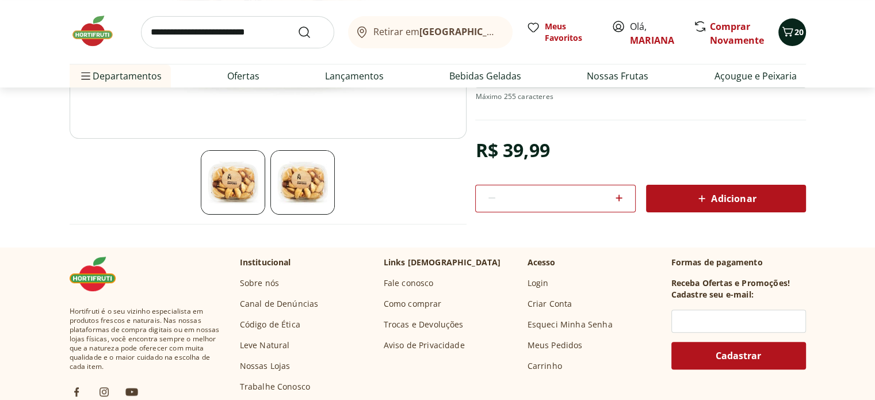
click at [799, 36] on span "20" at bounding box center [799, 31] width 9 height 11
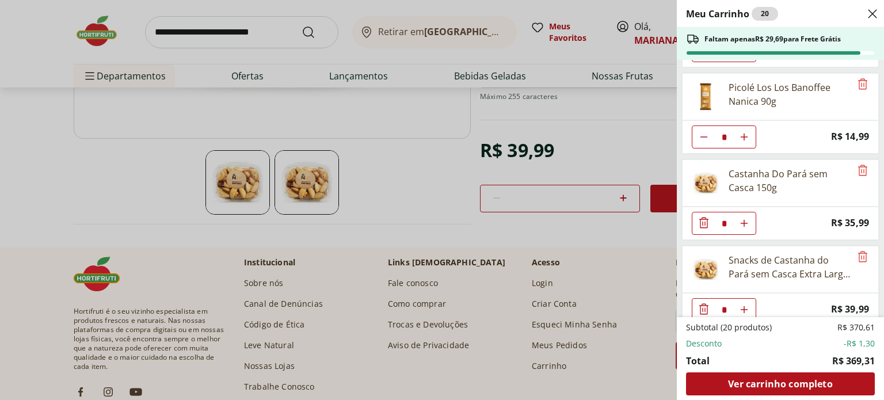
scroll to position [775, 0]
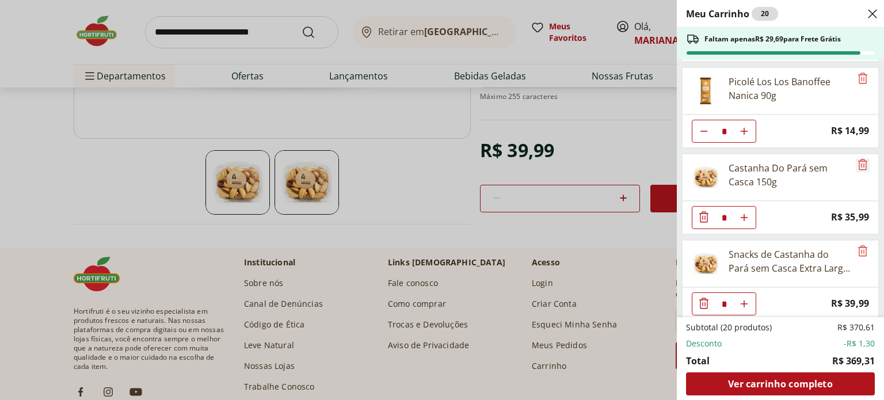
click at [856, 158] on icon "Remove" at bounding box center [863, 165] width 14 height 14
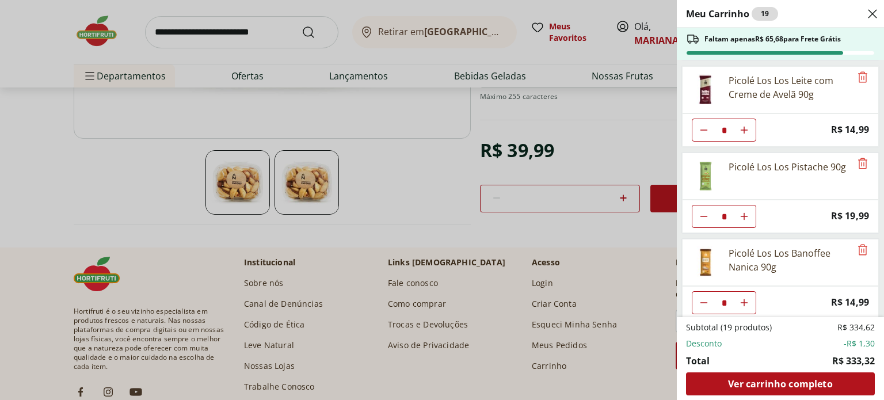
scroll to position [516, 0]
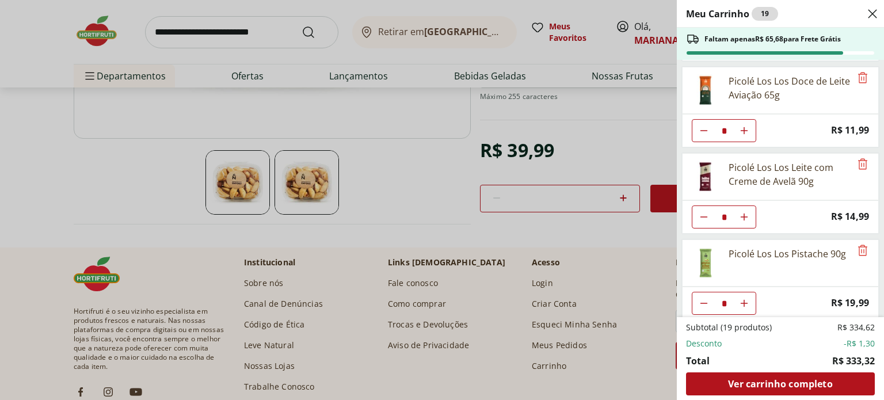
click at [704, 49] on icon "Diminuir Quantidade" at bounding box center [703, 44] width 9 height 9
type input "*"
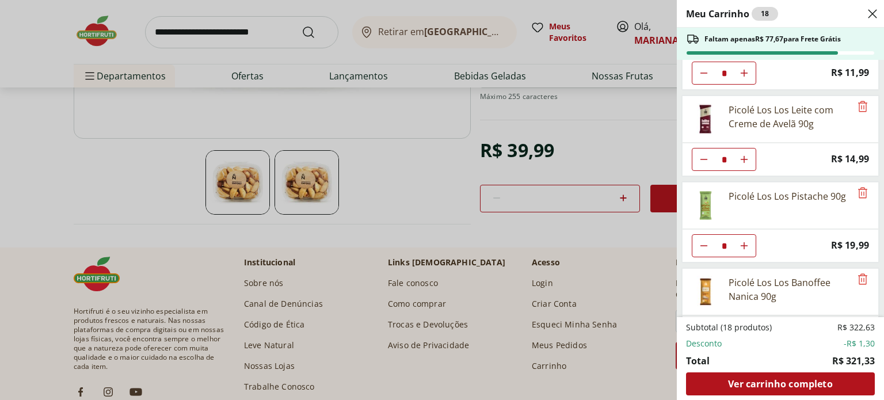
scroll to position [689, 0]
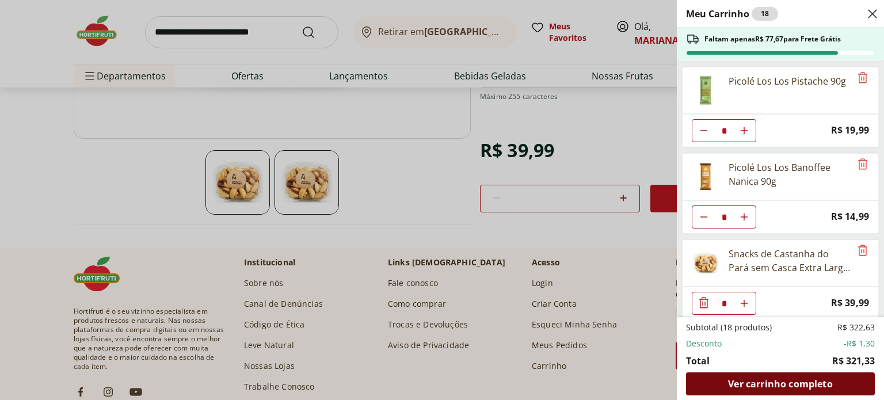
click at [755, 382] on span "Ver carrinho completo" at bounding box center [780, 383] width 104 height 9
